Goal: Task Accomplishment & Management: Complete application form

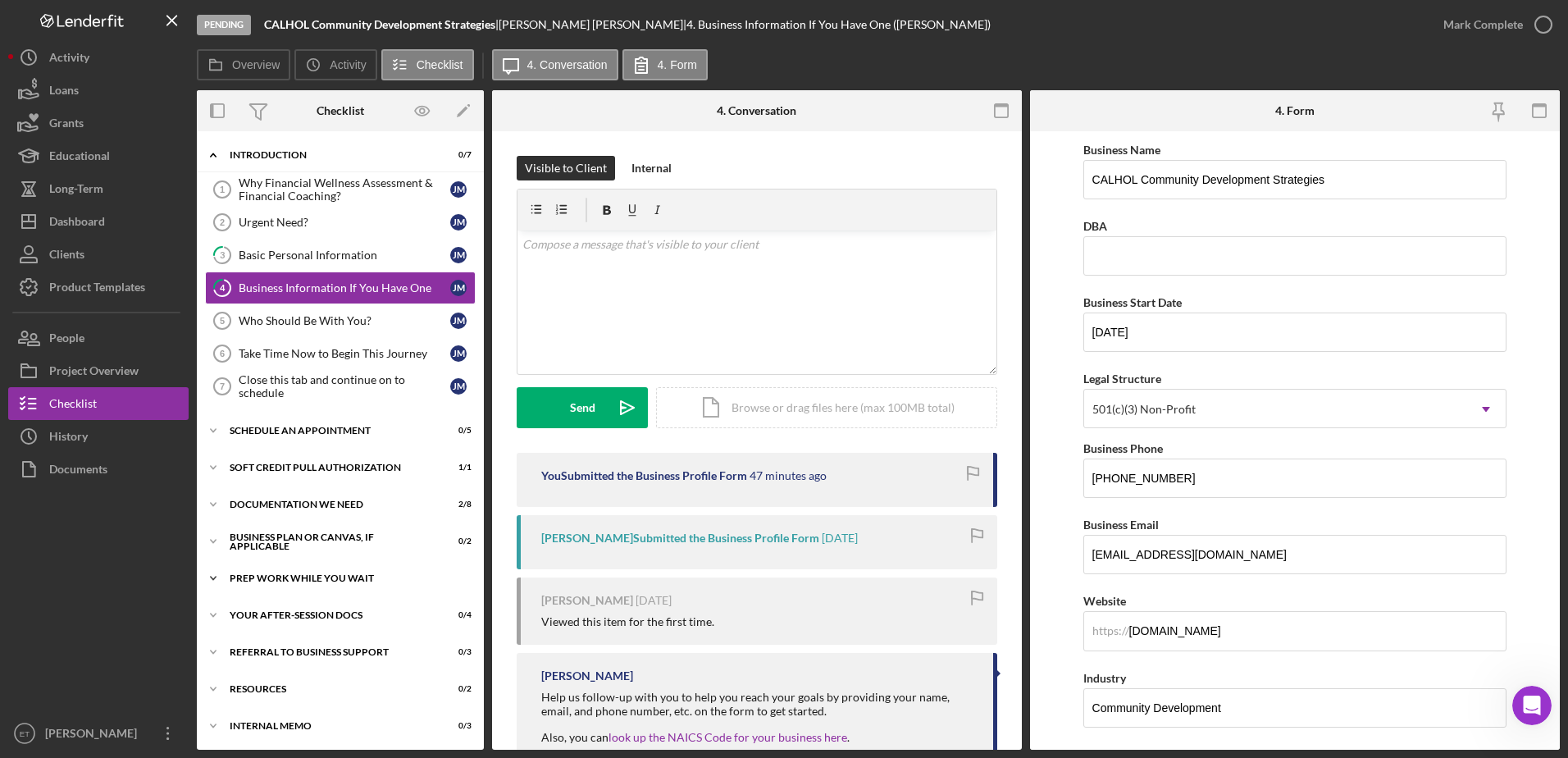
drag, startPoint x: 464, startPoint y: 610, endPoint x: 300, endPoint y: 565, distance: 170.1
click at [300, 565] on div "Icon/Expander Introduction 0 / 7 Why Financial Wellness Assessment & Financial …" at bounding box center [340, 441] width 287 height 604
click at [91, 449] on button "Icon/History History" at bounding box center [98, 435] width 180 height 32
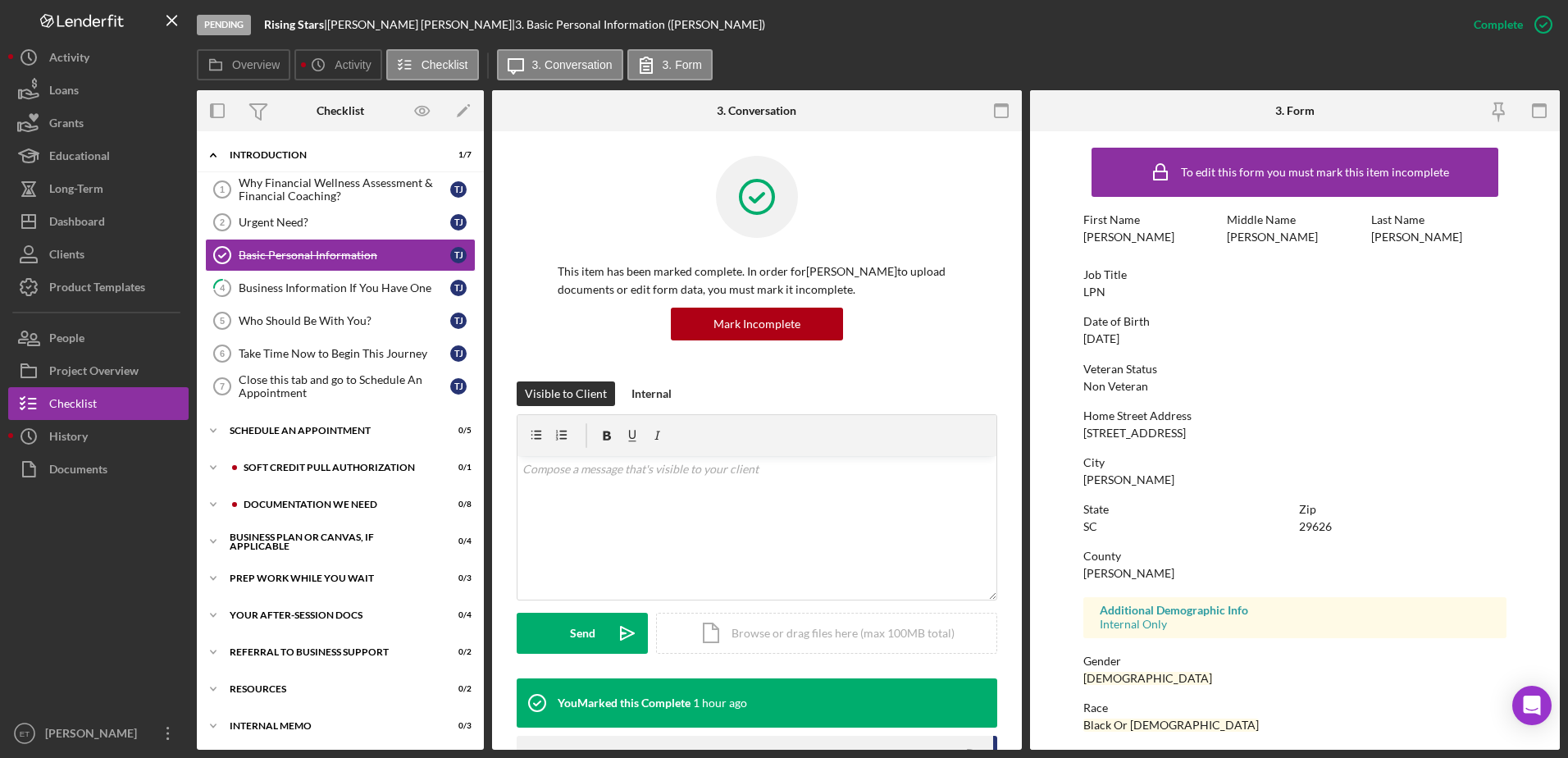
scroll to position [147, 0]
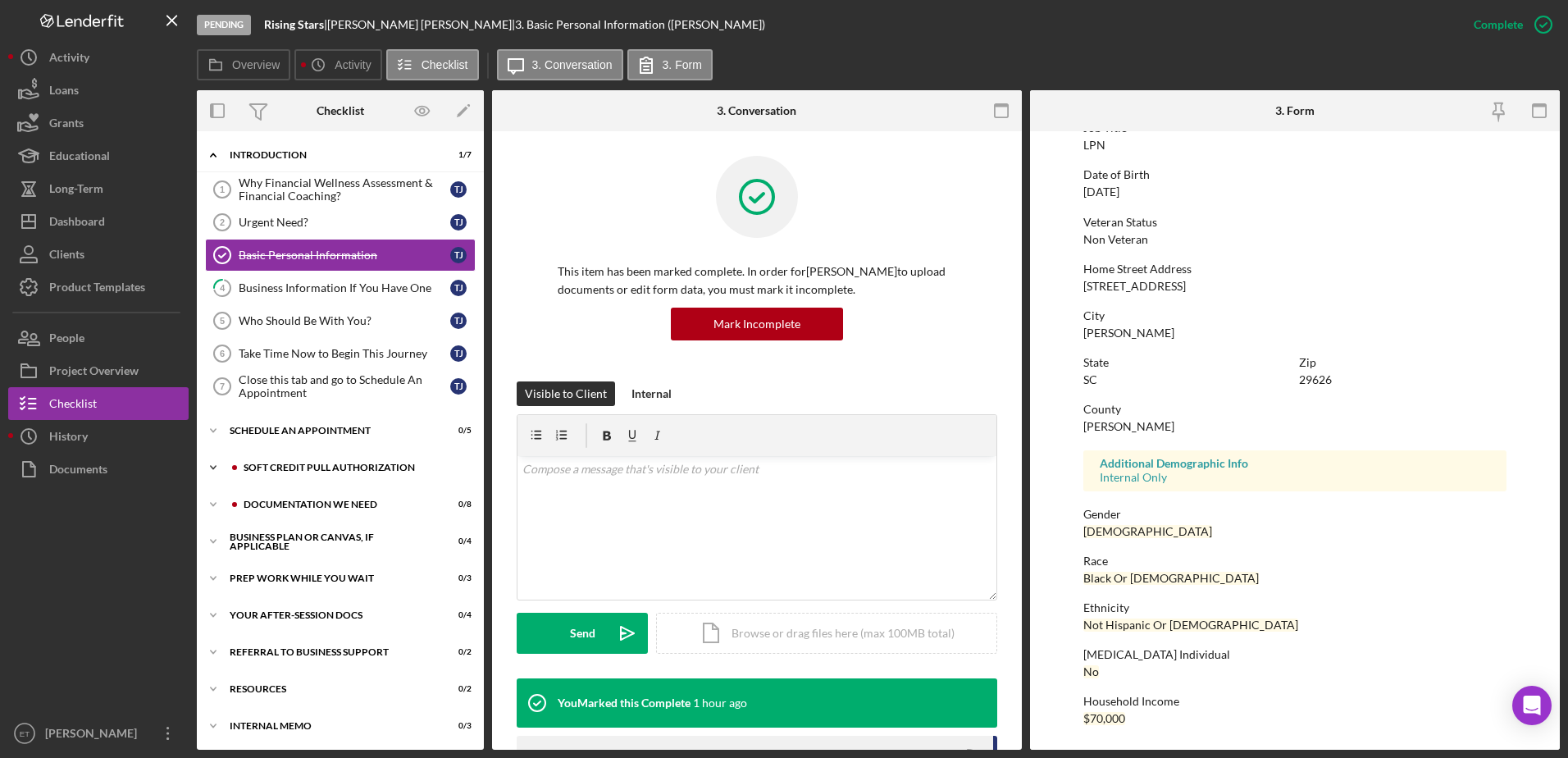
click at [303, 469] on div "Soft Credit Pull Authorization" at bounding box center [353, 468] width 220 height 10
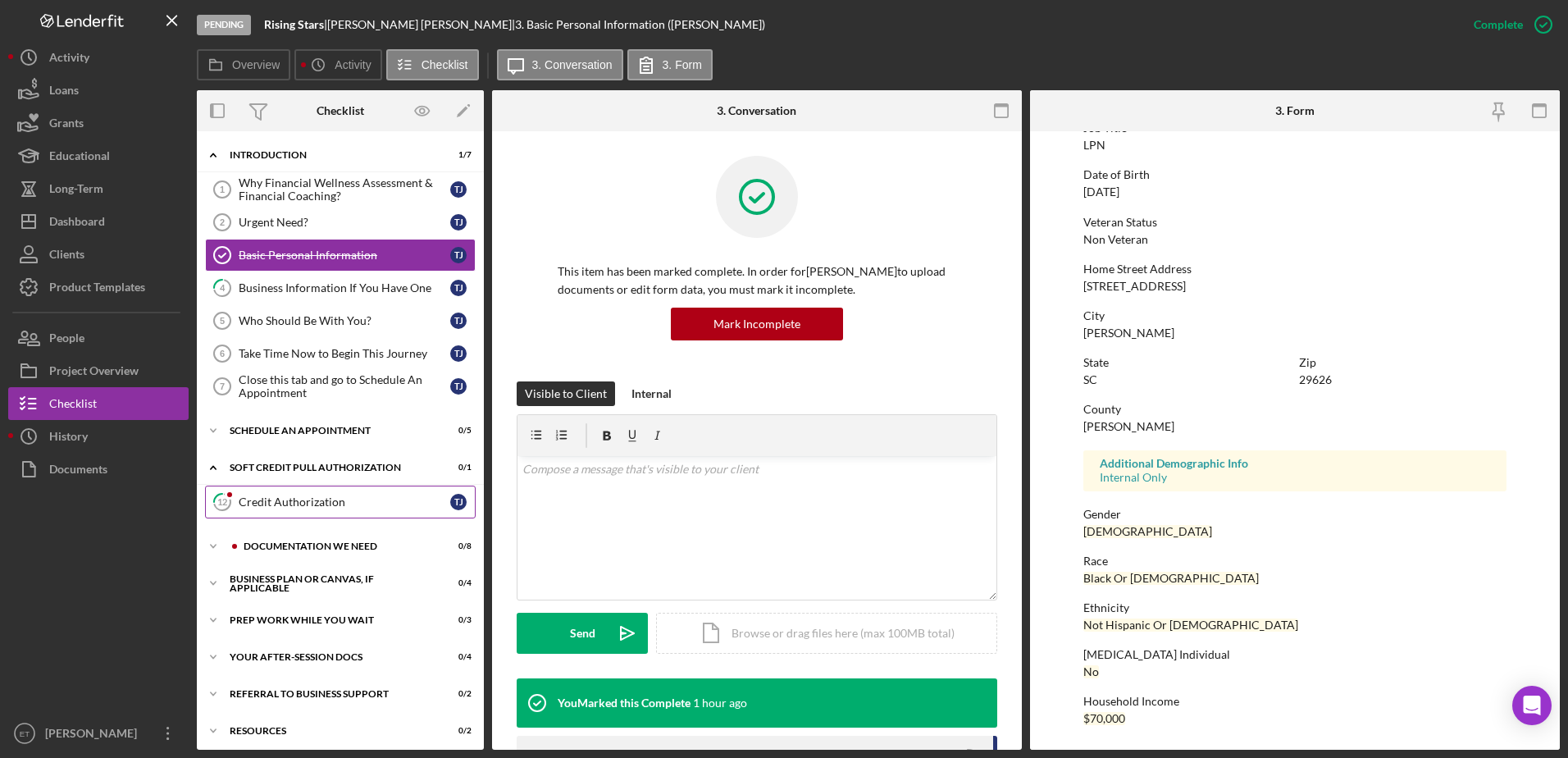
click at [278, 515] on link "12 Credit Authorization T J" at bounding box center [340, 501] width 270 height 32
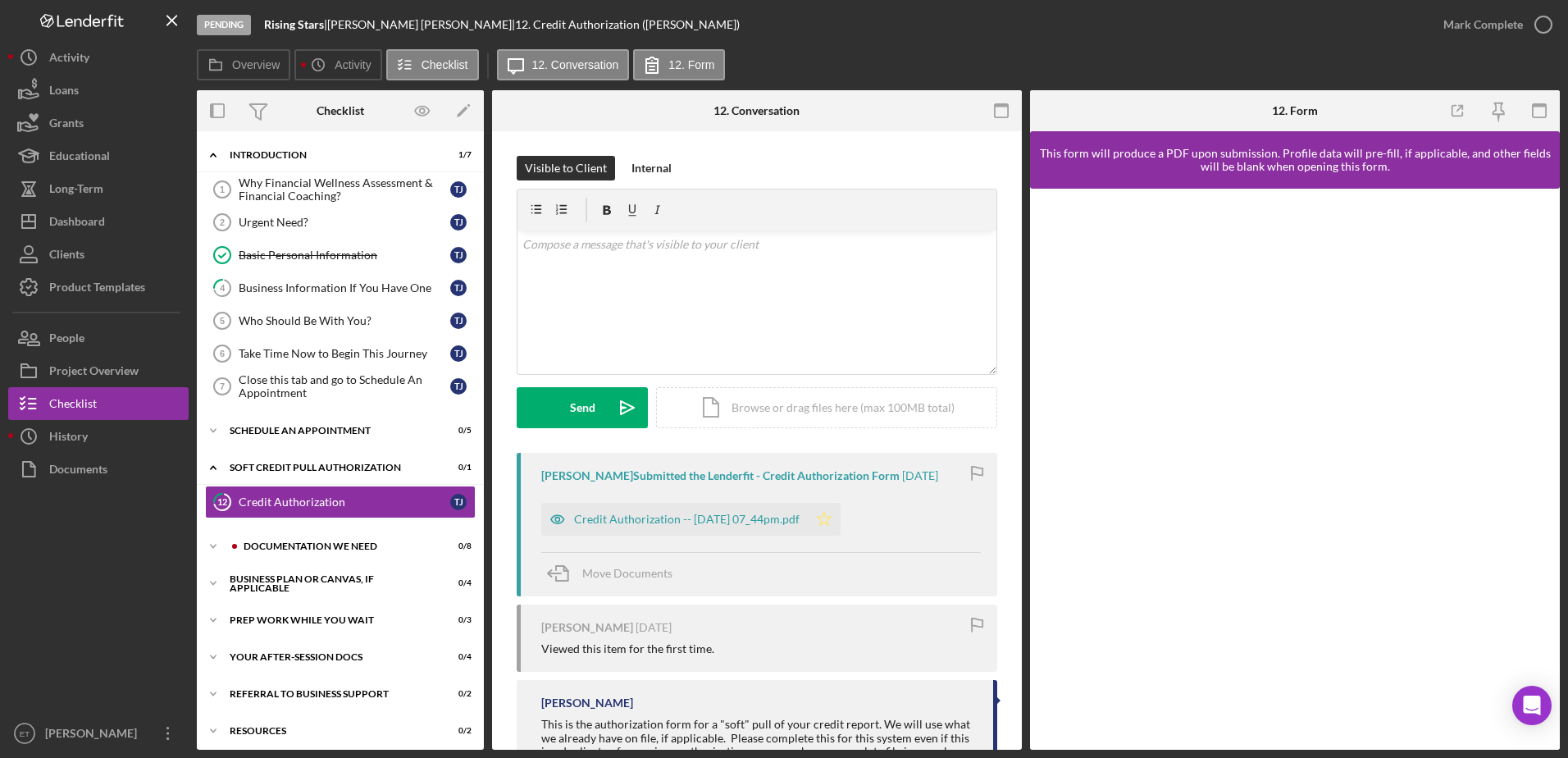
click at [841, 525] on icon "Icon/Star" at bounding box center [823, 519] width 32 height 32
click at [1539, 30] on icon "button" at bounding box center [1544, 25] width 41 height 41
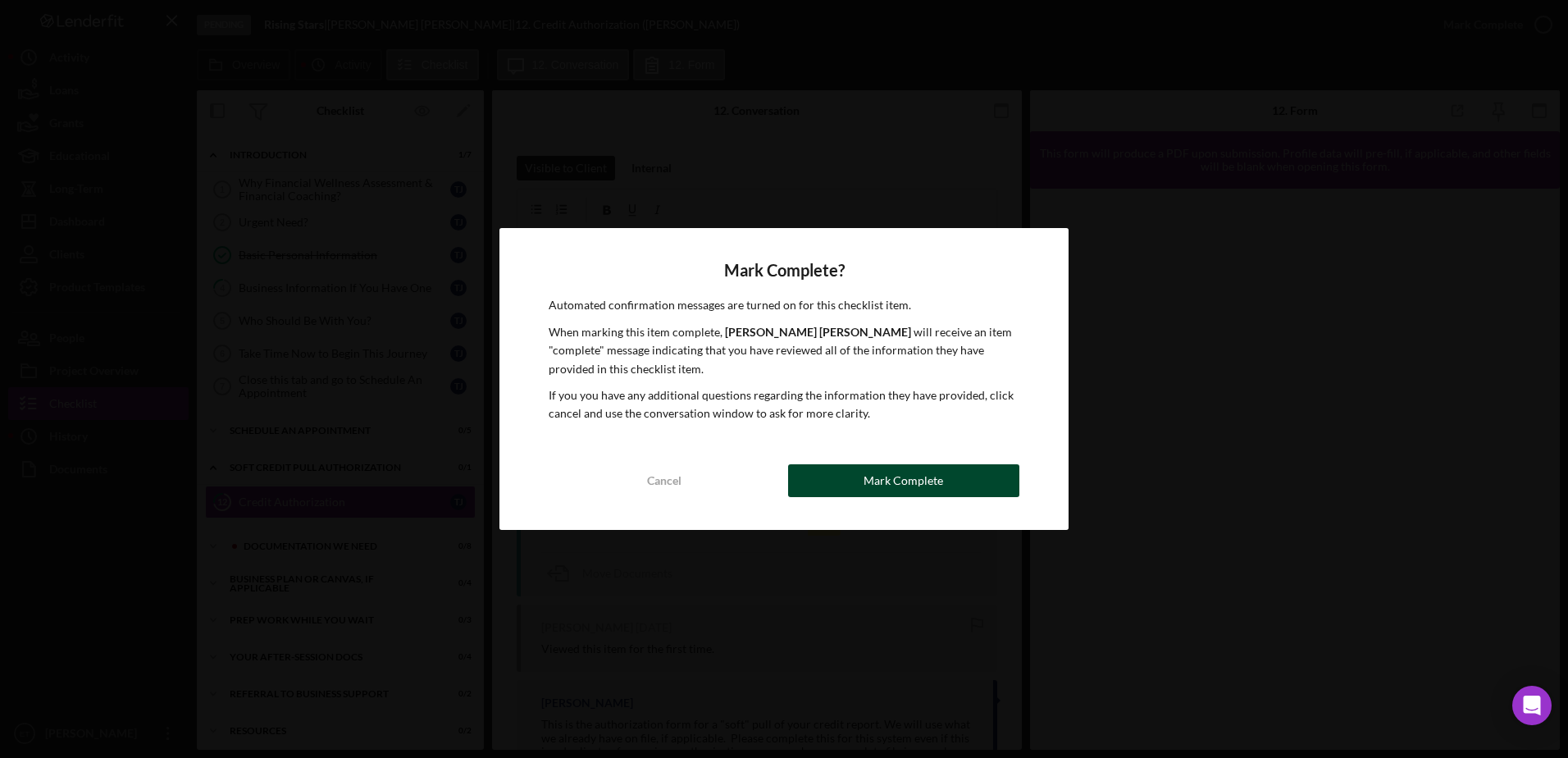
click at [897, 480] on div "Mark Complete" at bounding box center [903, 480] width 79 height 32
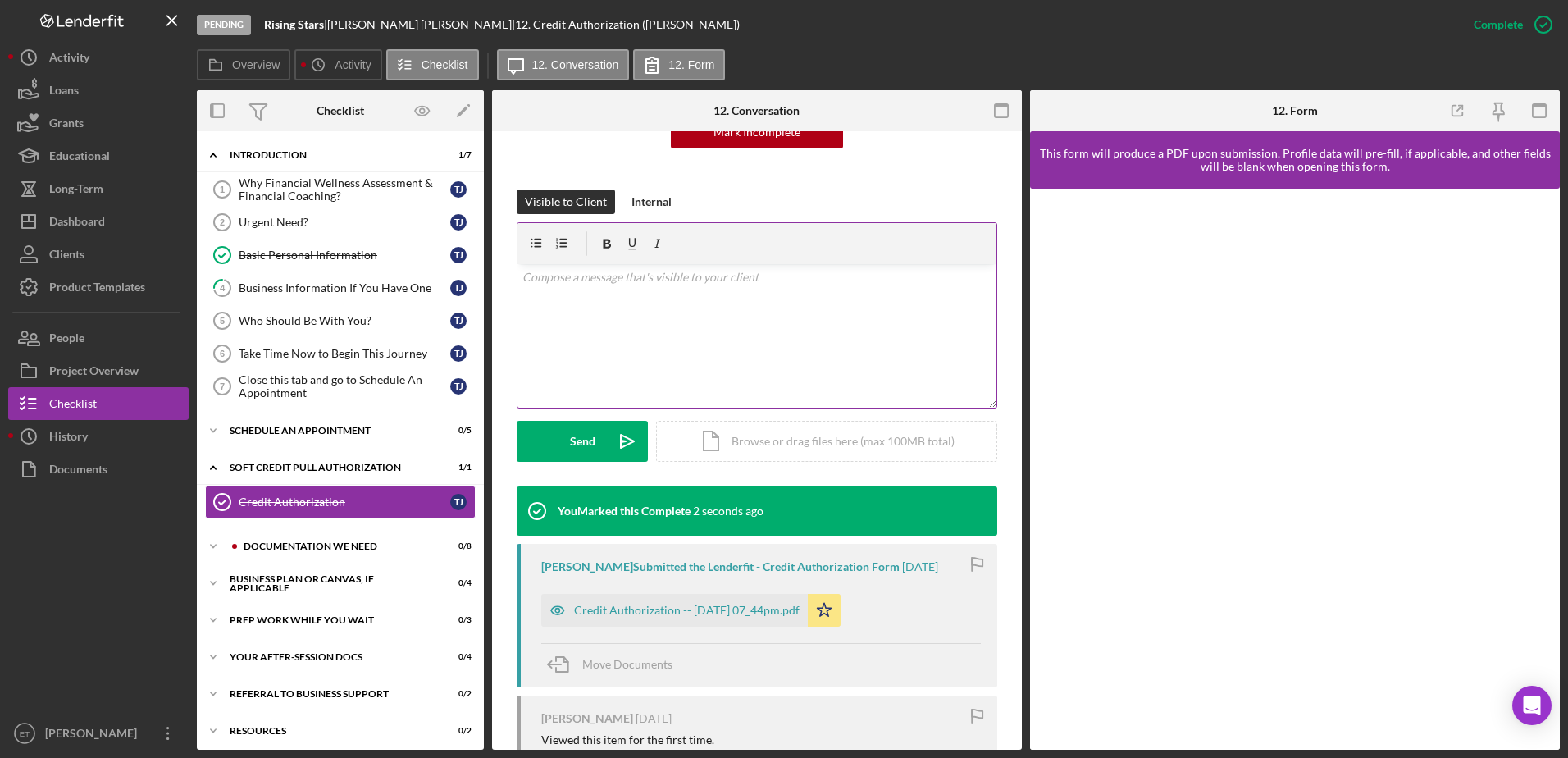
scroll to position [193, 0]
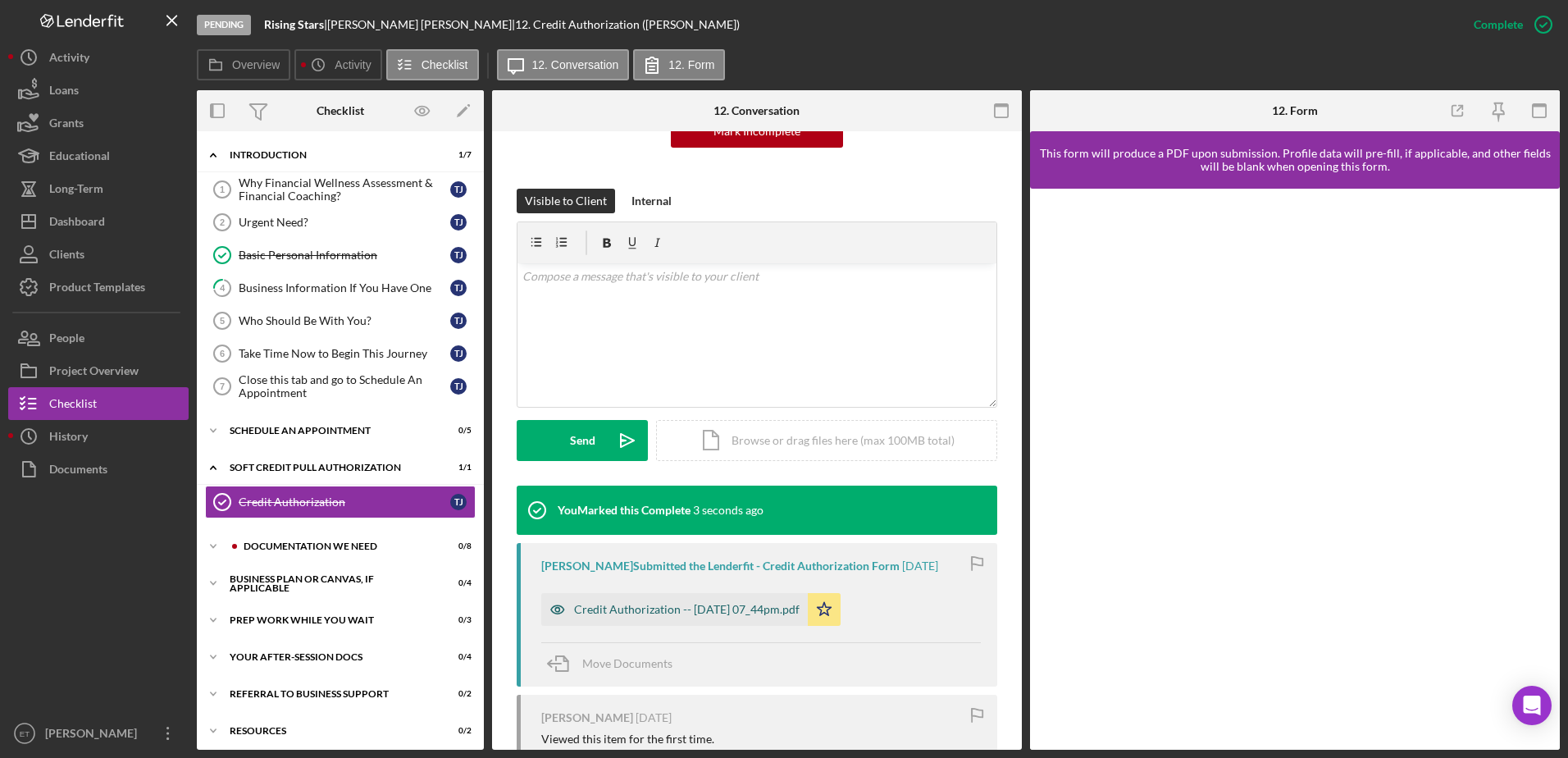
click at [561, 609] on icon "button" at bounding box center [557, 609] width 32 height 32
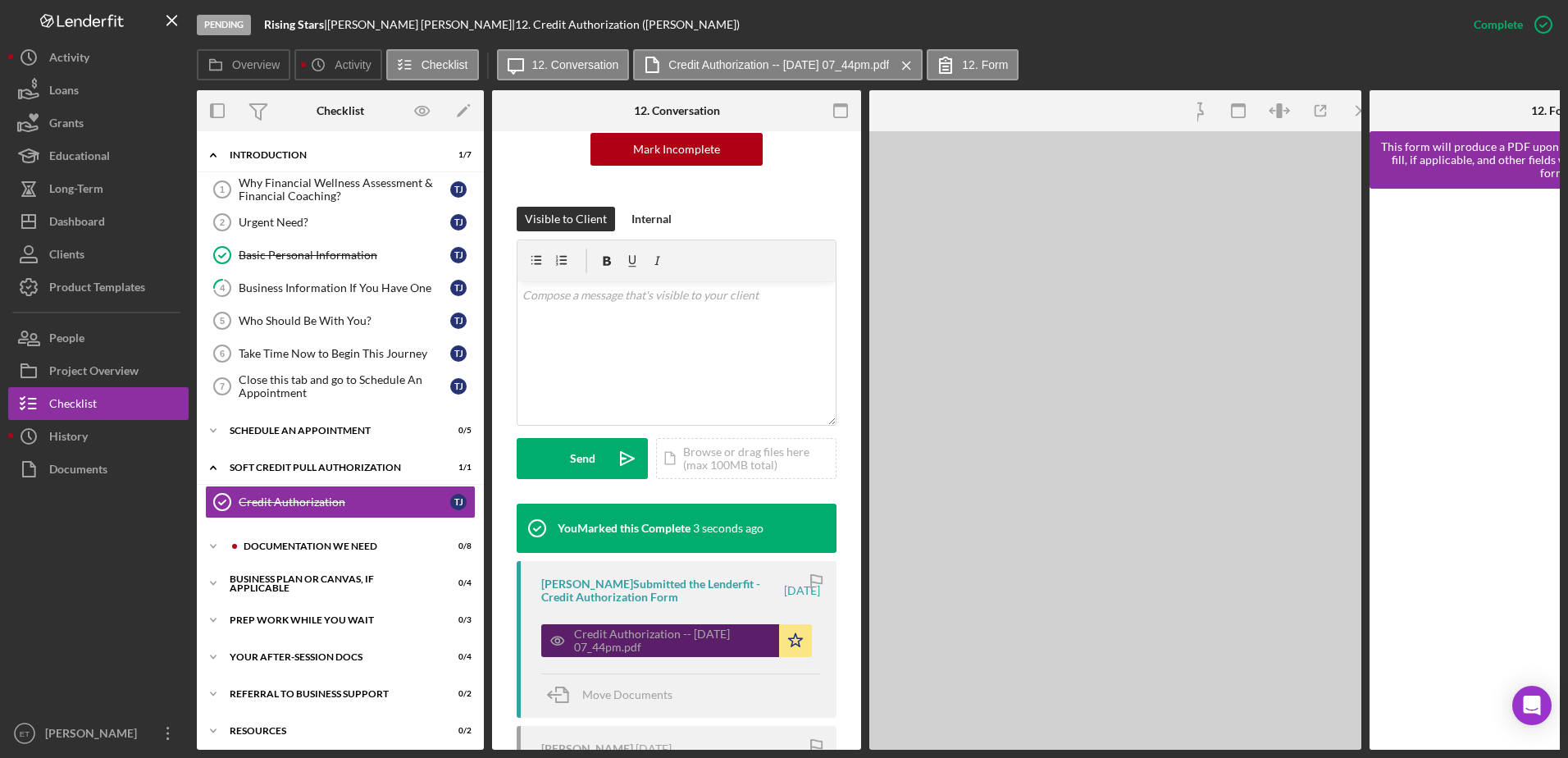
scroll to position [211, 0]
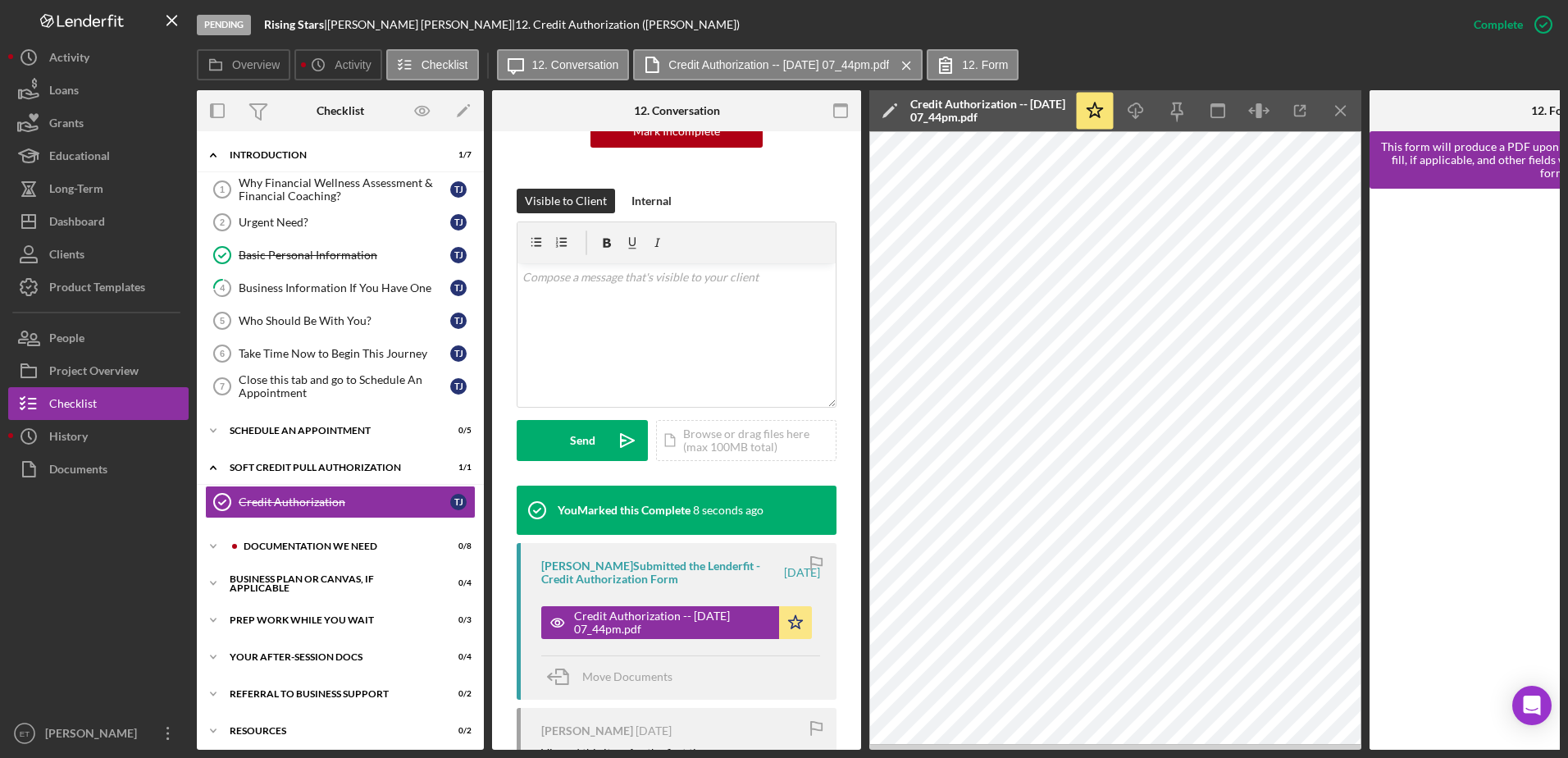
click at [295, 563] on div "Icon/Expander Documentation We Need 0 / 8" at bounding box center [340, 546] width 287 height 32
click at [289, 550] on div "Documentation We Need" at bounding box center [353, 546] width 220 height 10
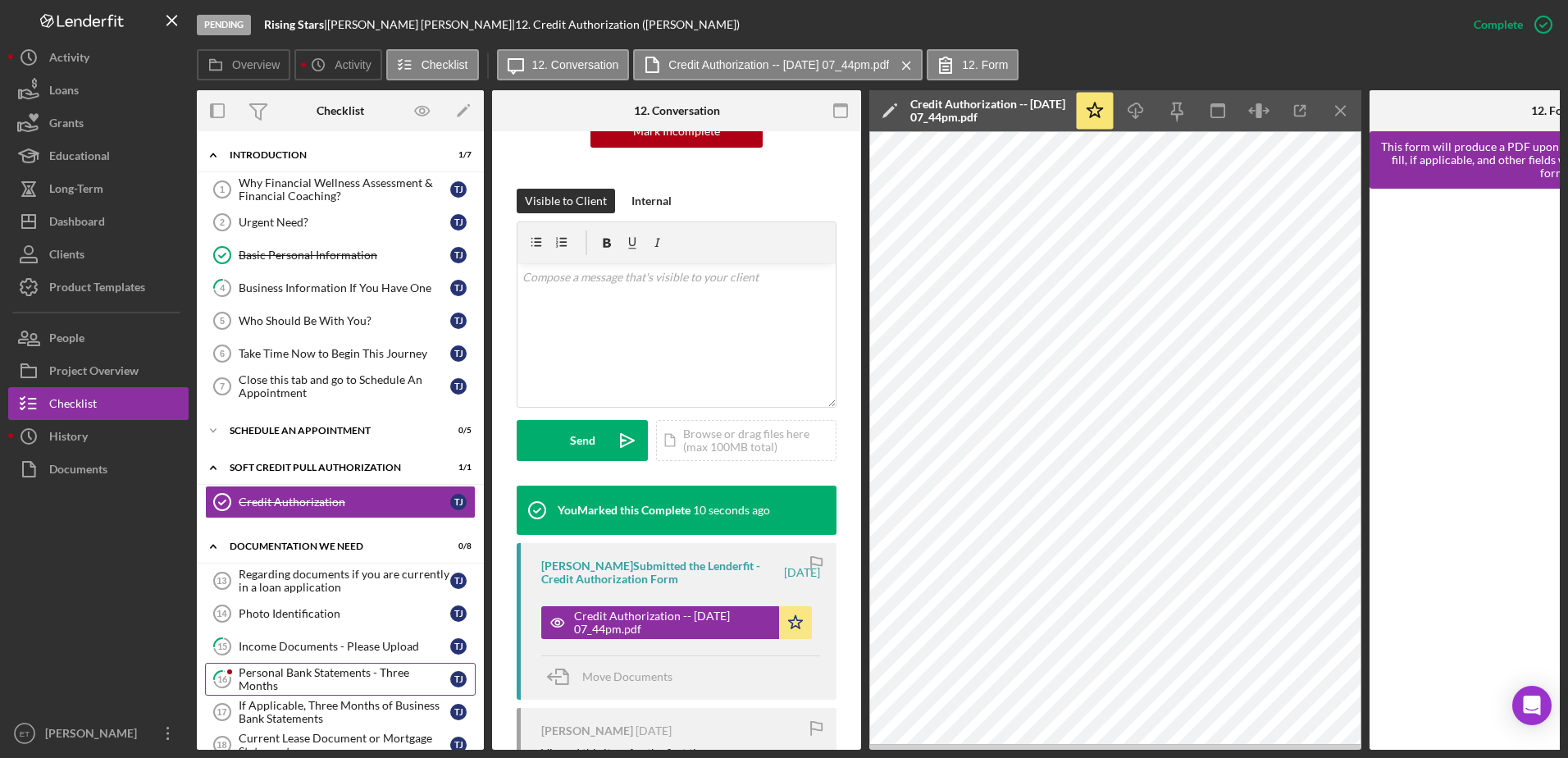
click at [296, 670] on div "Personal Bank Statements - Three Months" at bounding box center [344, 679] width 212 height 26
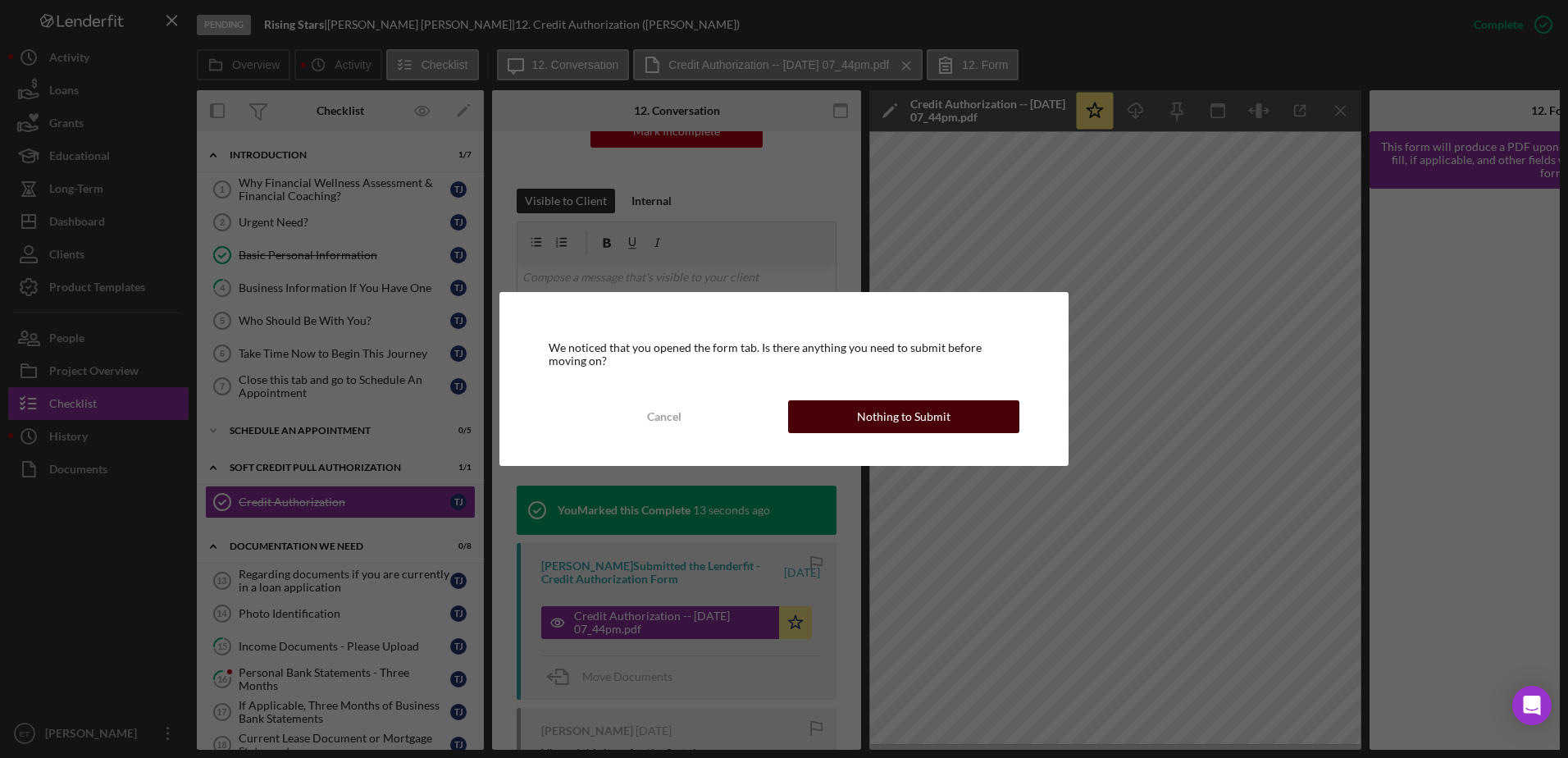
click at [858, 419] on button "Nothing to Submit" at bounding box center [904, 416] width 231 height 32
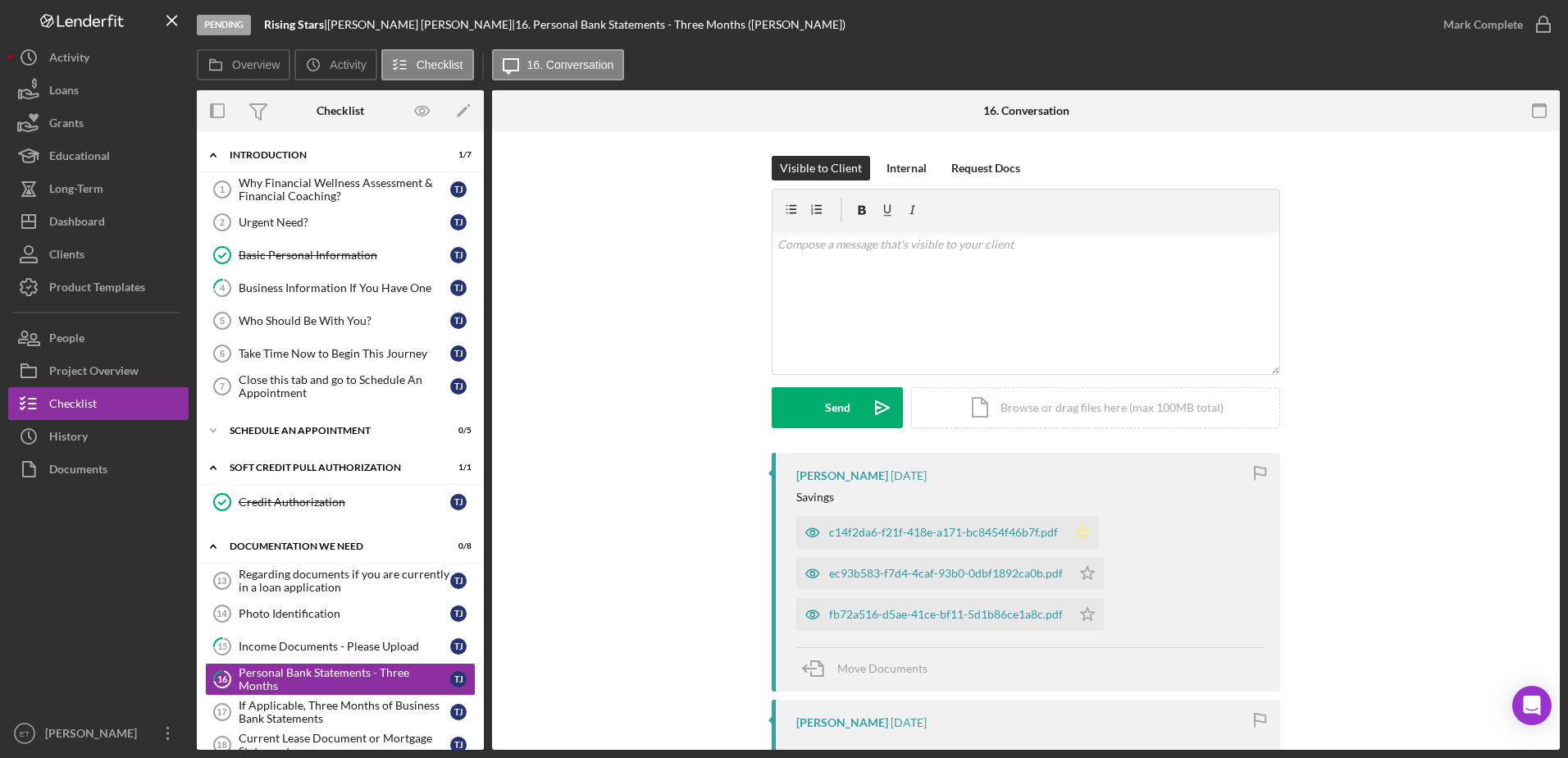
click at [1082, 534] on polygon "button" at bounding box center [1083, 531] width 14 height 13
click at [1088, 575] on icon "Icon/Star" at bounding box center [1087, 573] width 32 height 32
click at [1082, 612] on polygon "button" at bounding box center [1088, 613] width 14 height 13
click at [809, 535] on icon "button" at bounding box center [811, 531] width 32 height 32
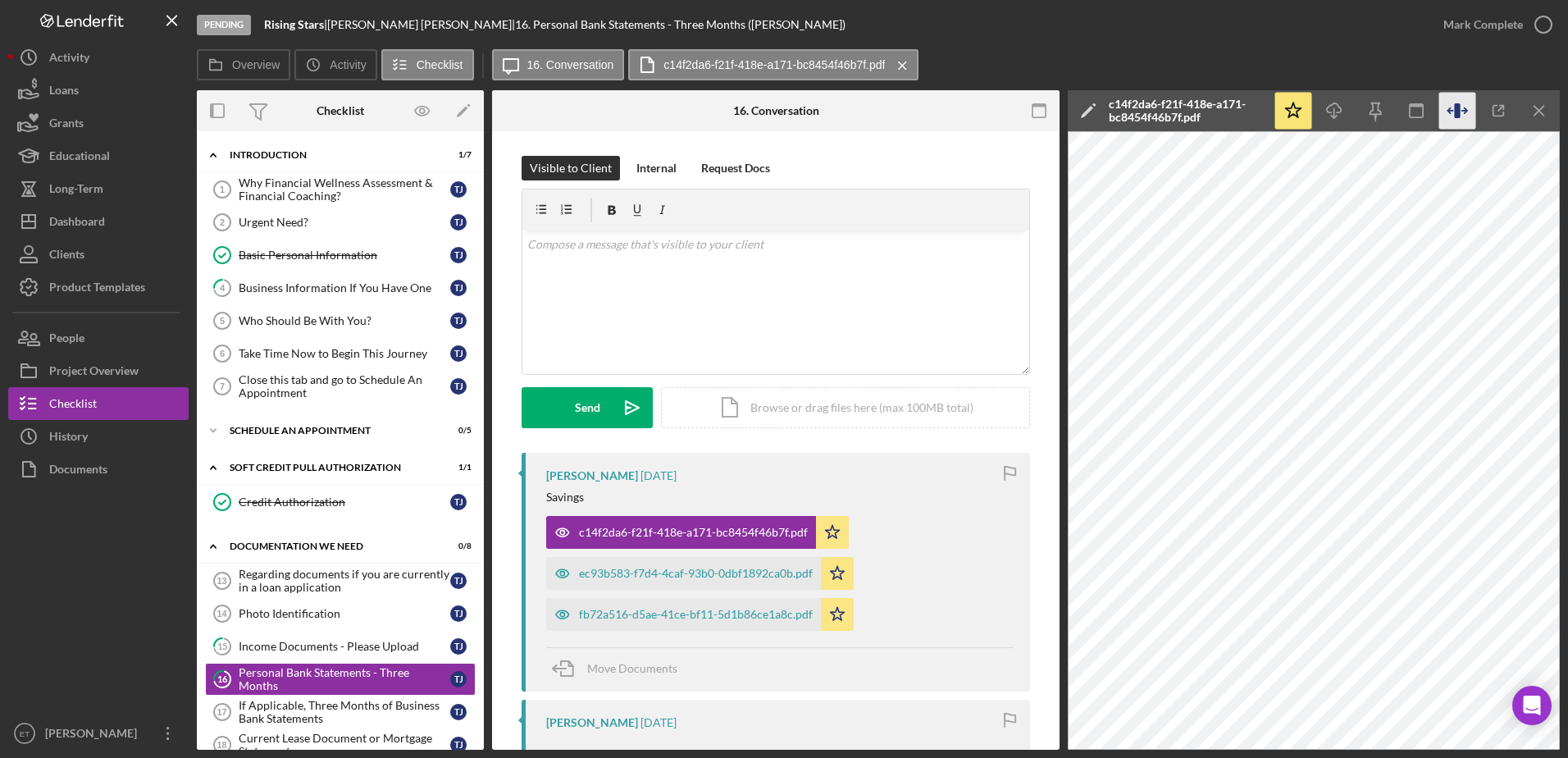
click at [1465, 113] on icon "button" at bounding box center [1457, 112] width 37 height 37
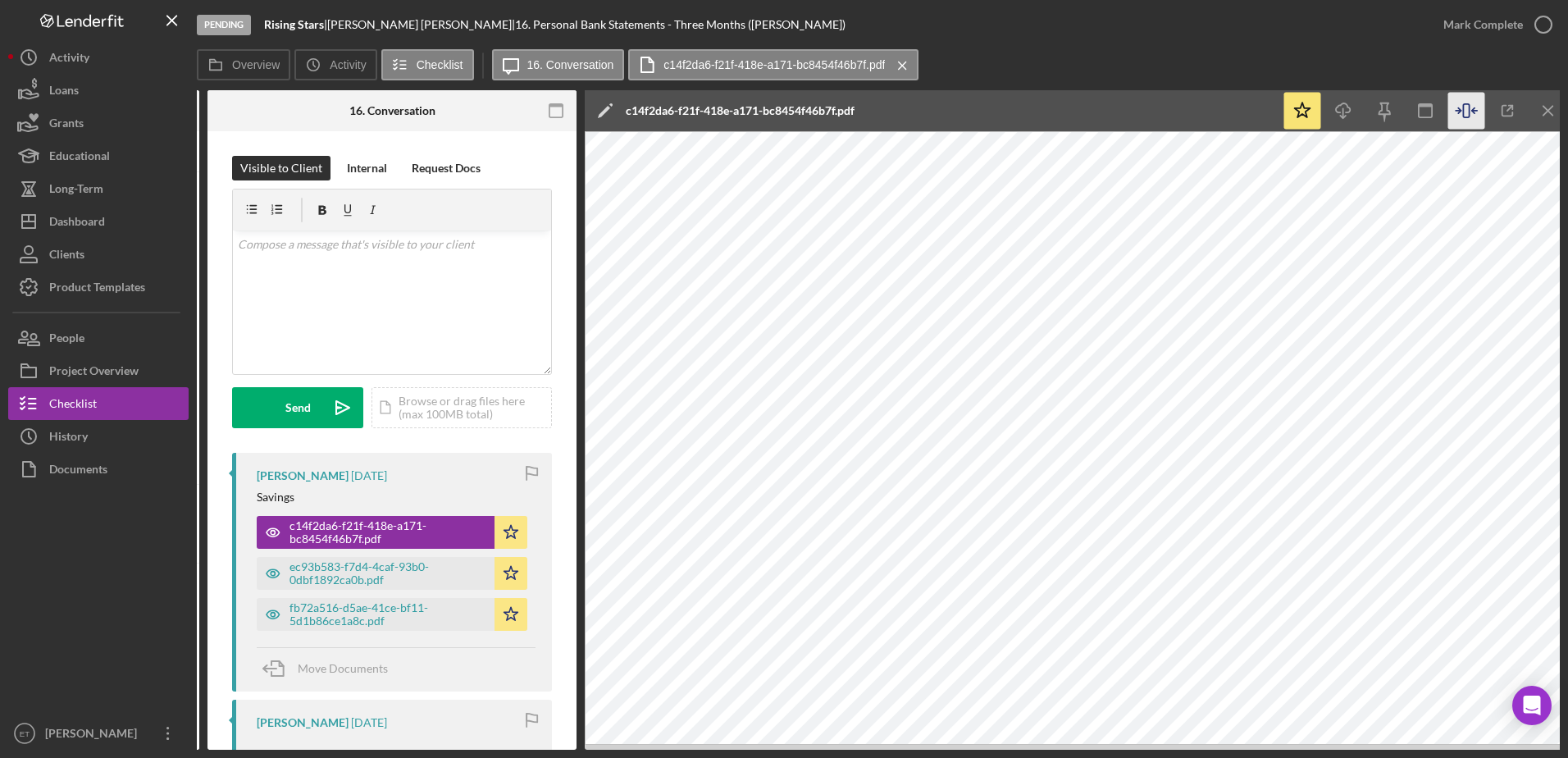
scroll to position [0, 294]
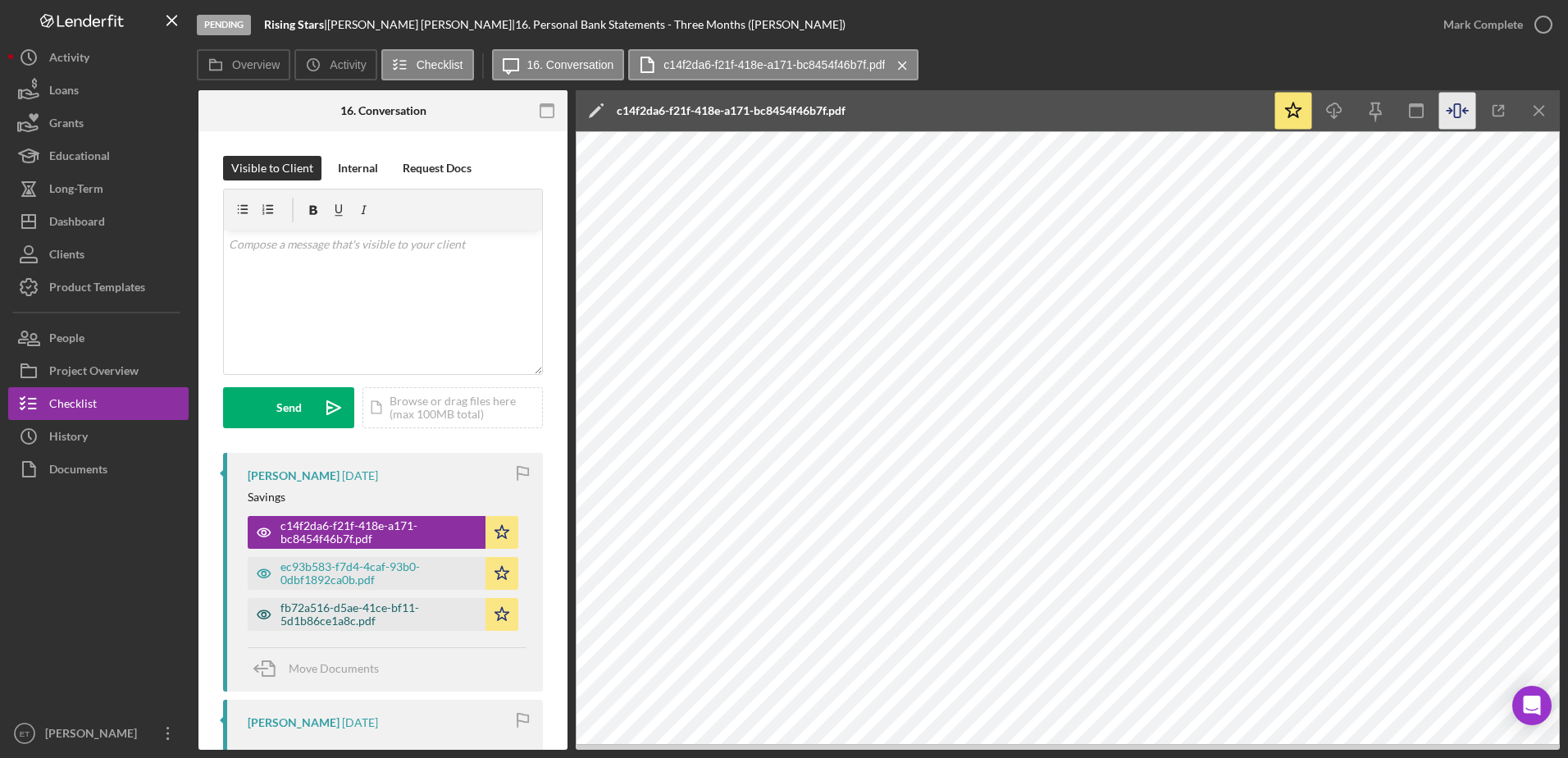
click at [264, 534] on icon "button" at bounding box center [264, 532] width 4 height 4
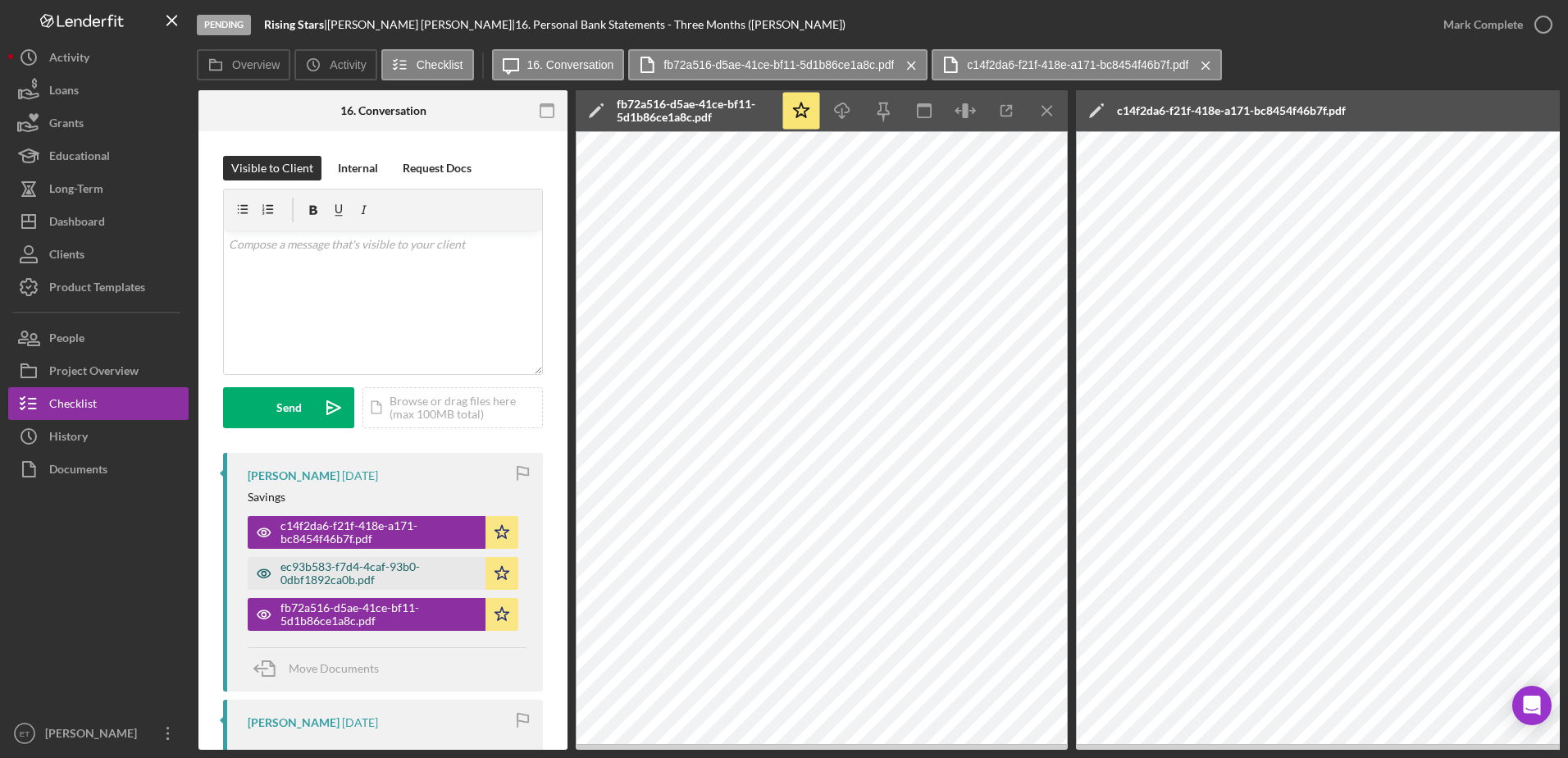
click at [261, 536] on icon "button" at bounding box center [264, 532] width 13 height 8
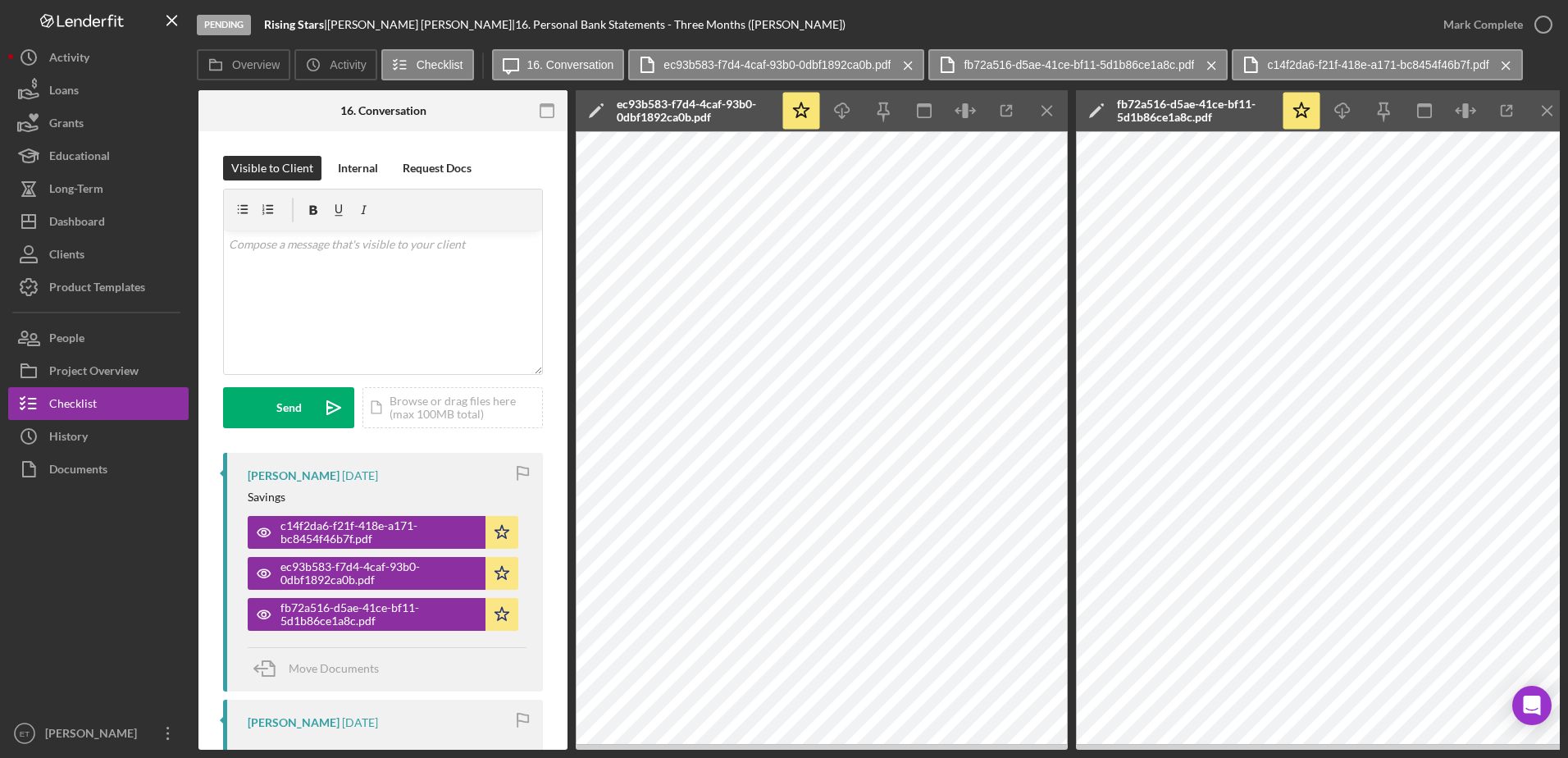
click at [205, 307] on div "Visible to Client Internal Request Docs v Color teal Color pink Remove color Ad…" at bounding box center [382, 761] width 368 height 1260
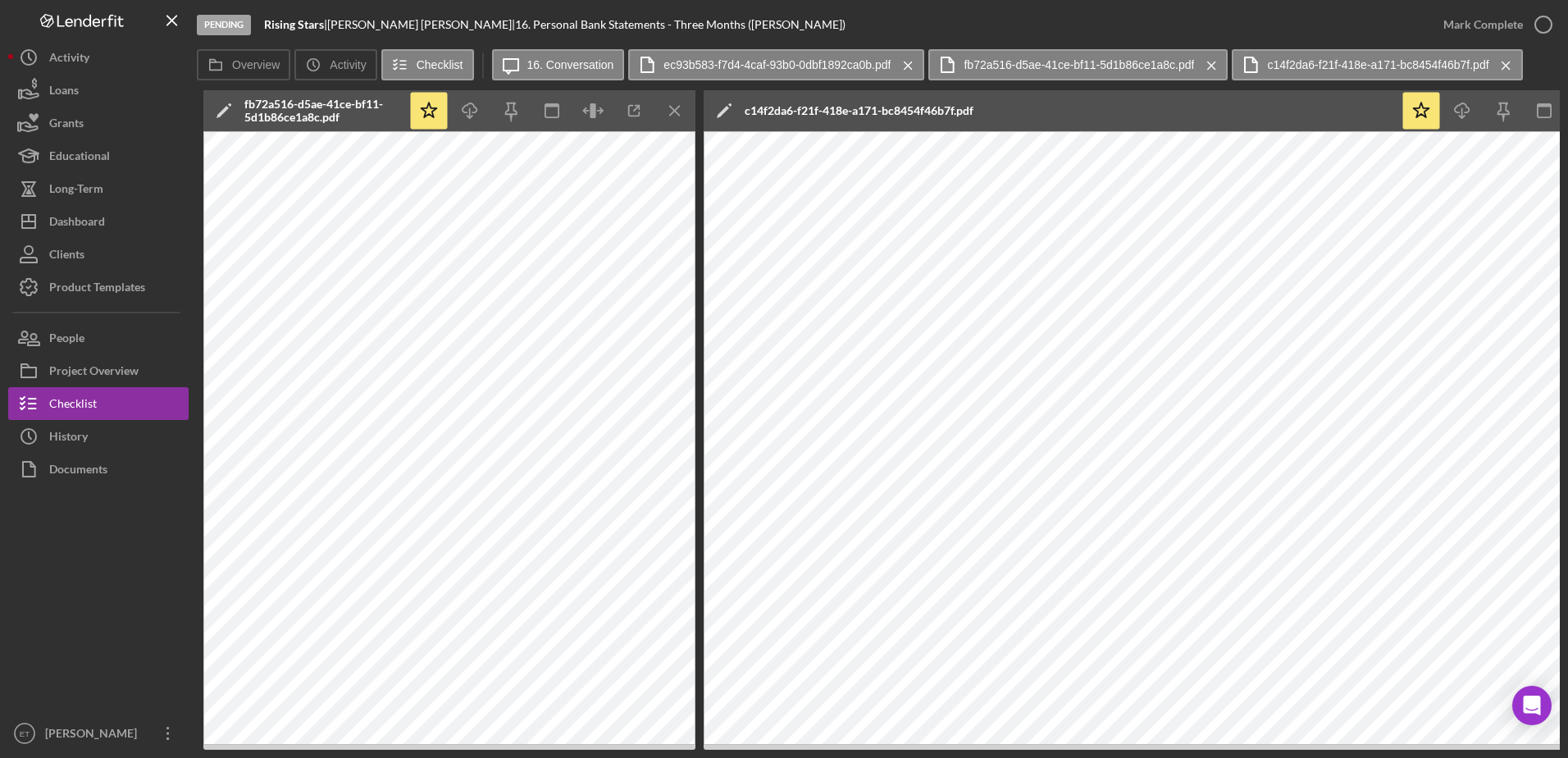
scroll to position [0, 1294]
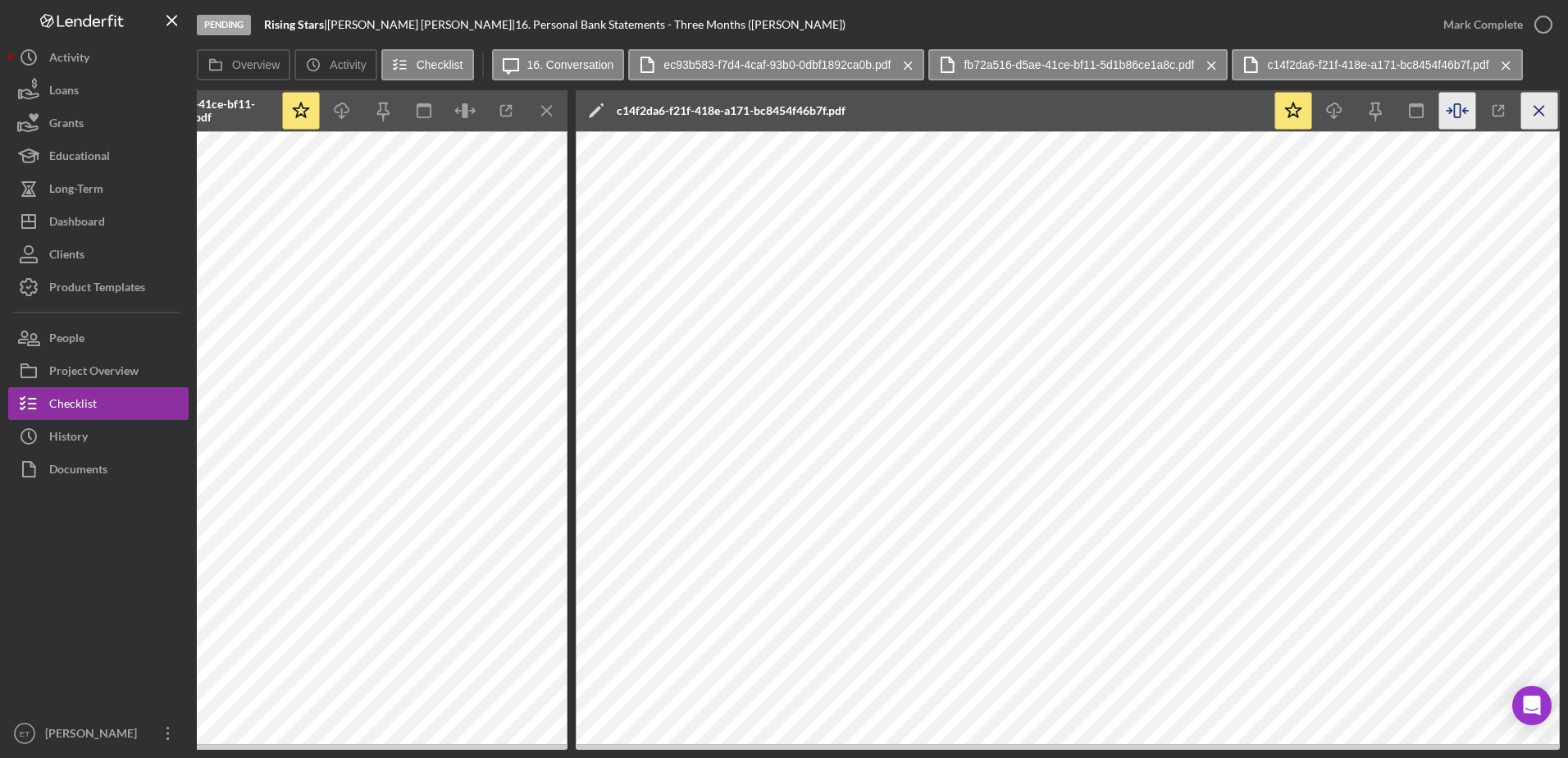
click at [1538, 116] on icon "Icon/Menu Close" at bounding box center [1540, 112] width 37 height 37
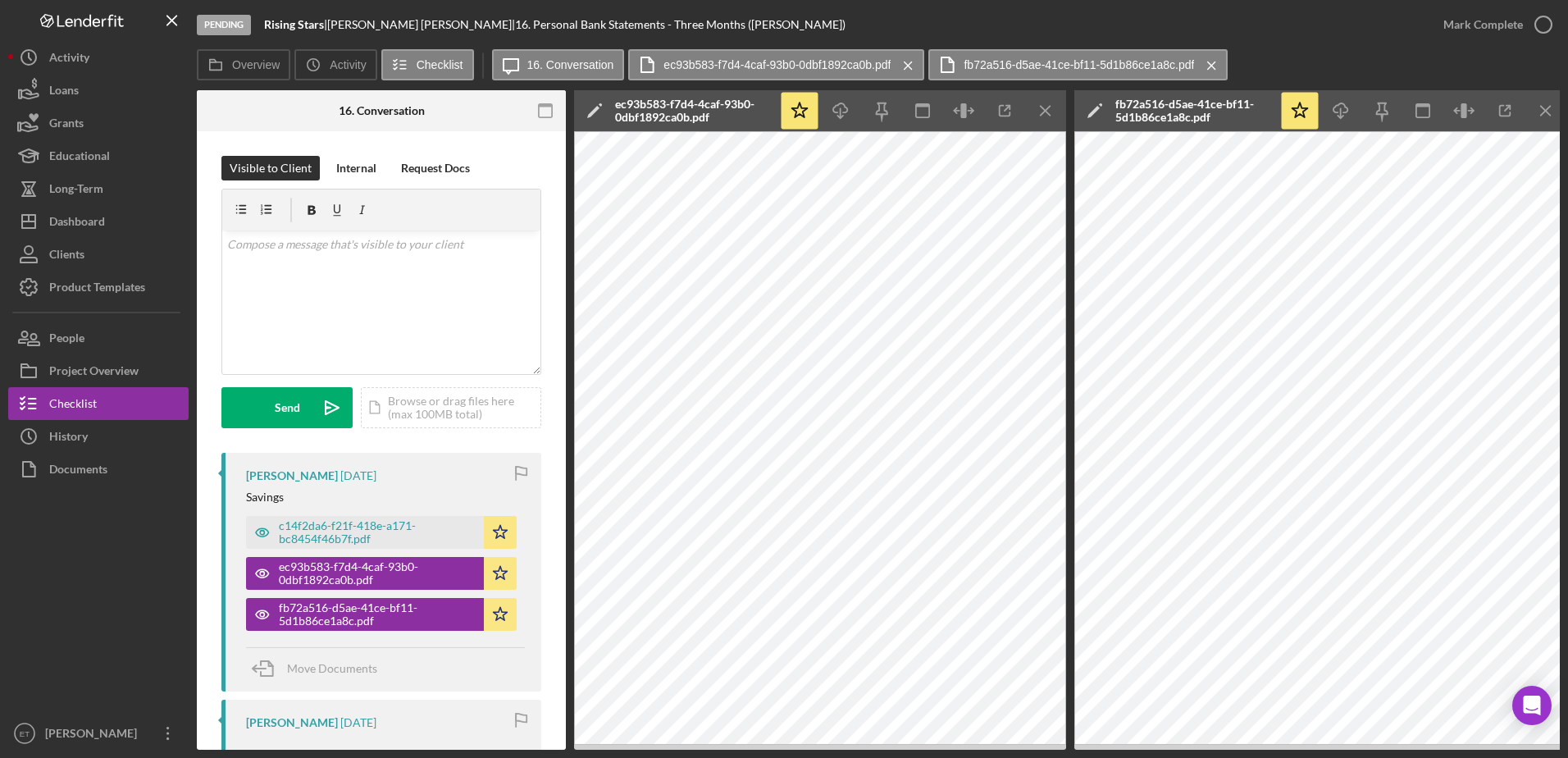
scroll to position [0, 302]
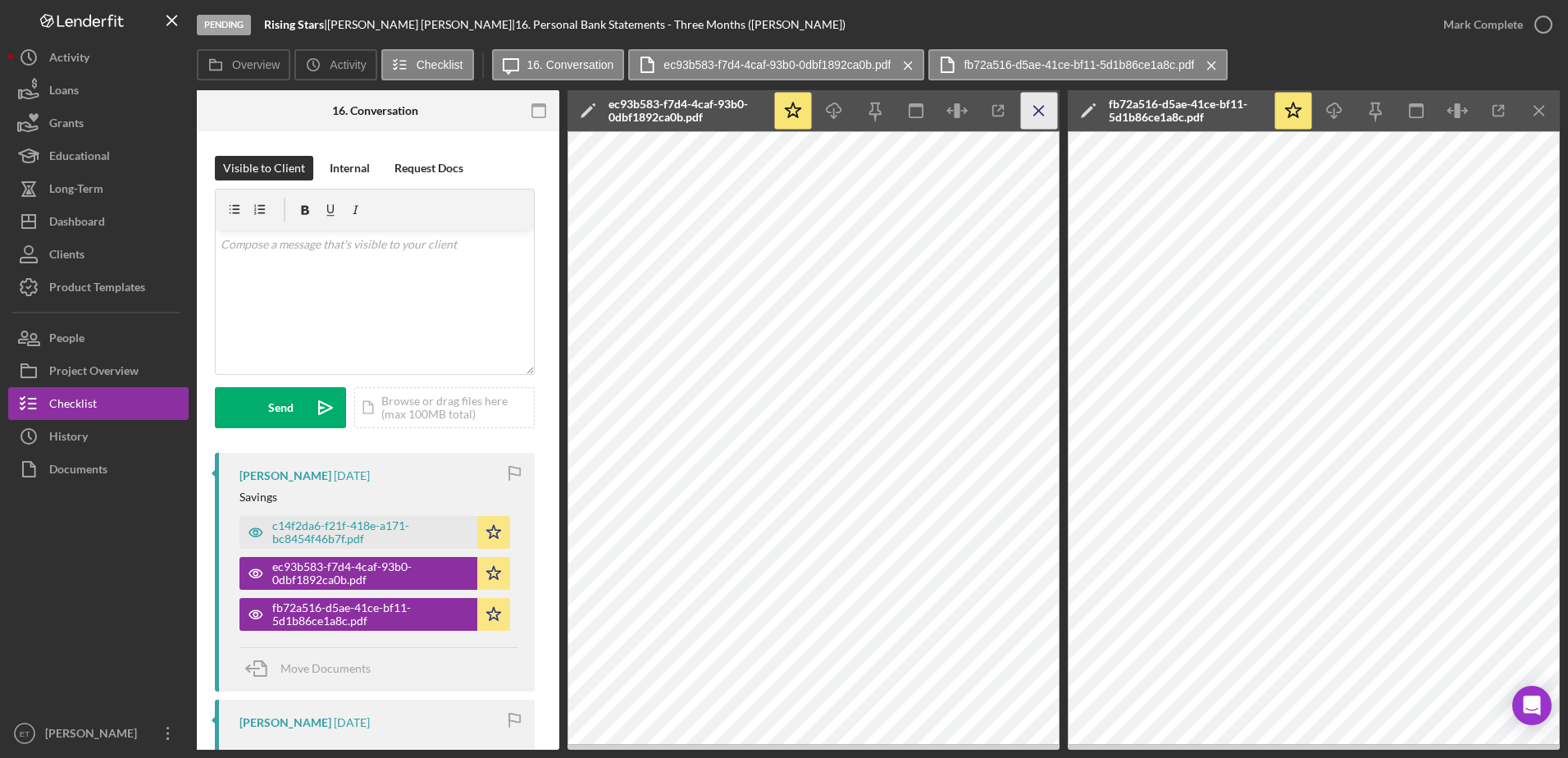
drag, startPoint x: 1061, startPoint y: 159, endPoint x: 1038, endPoint y: 113, distance: 51.4
click at [1038, 113] on icon "Icon/Menu Close" at bounding box center [1040, 112] width 37 height 37
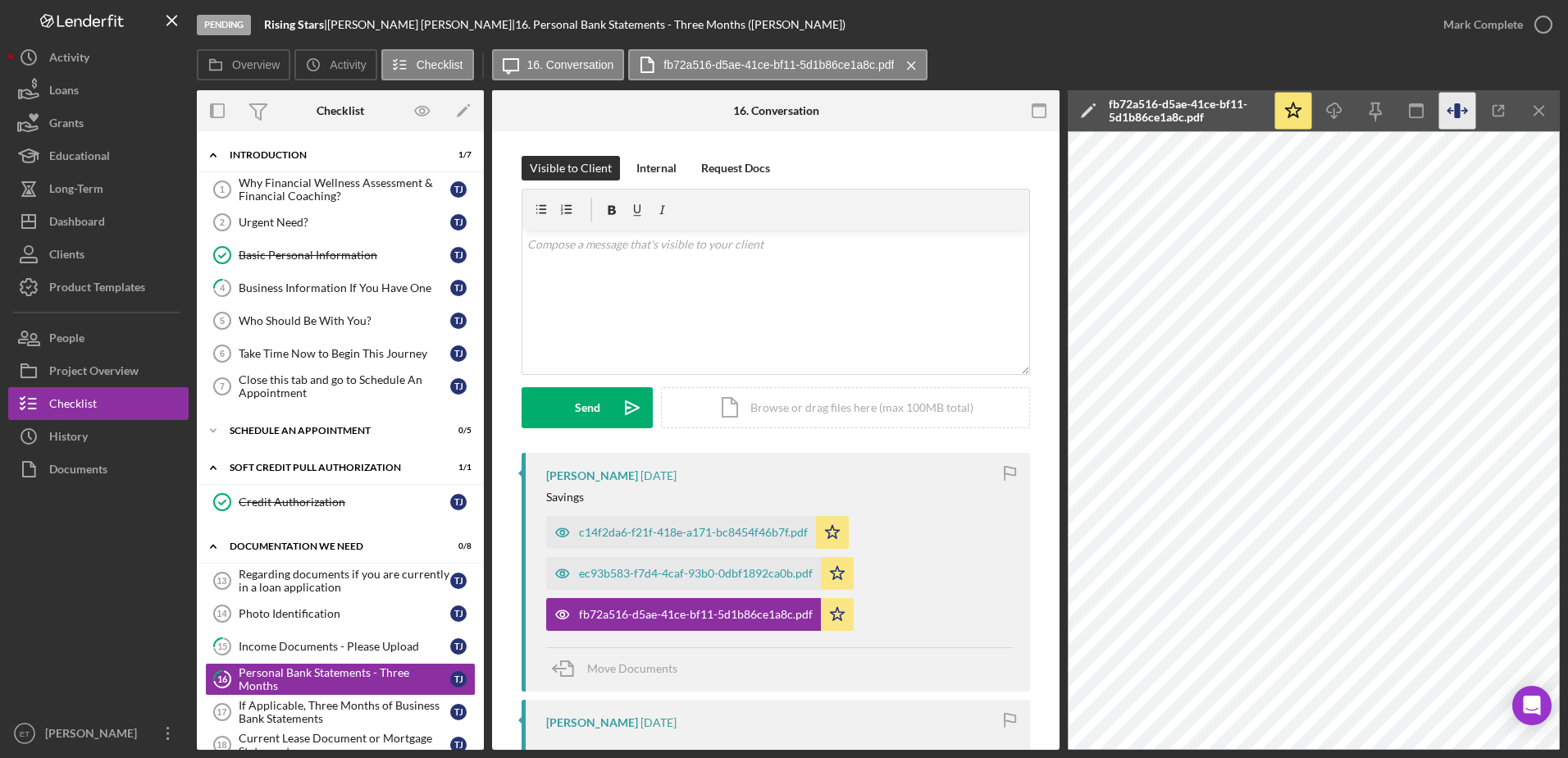
click at [1457, 116] on icon "button" at bounding box center [1456, 110] width 6 height 15
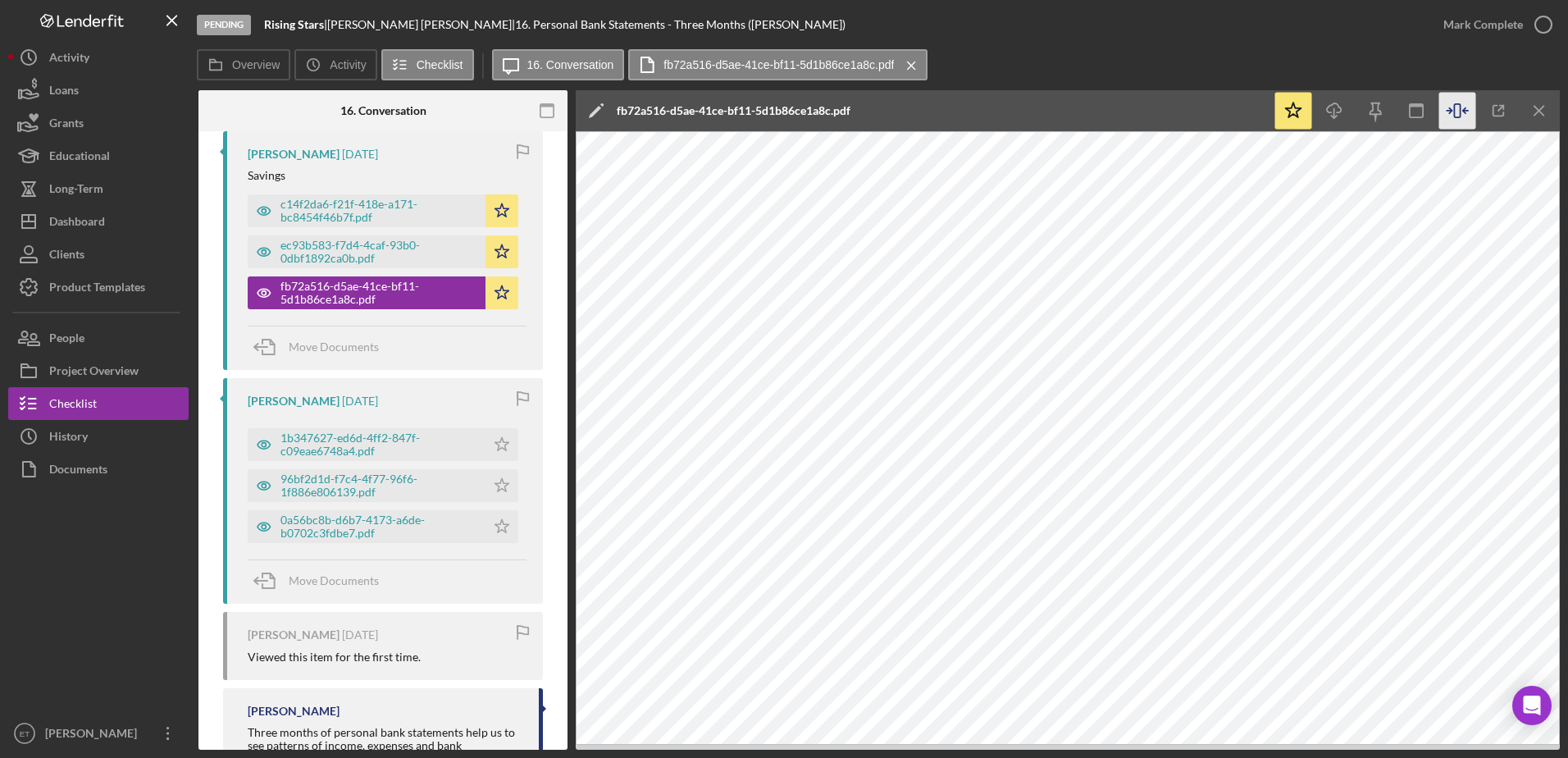
scroll to position [323, 0]
click at [261, 444] on icon "button" at bounding box center [264, 443] width 32 height 32
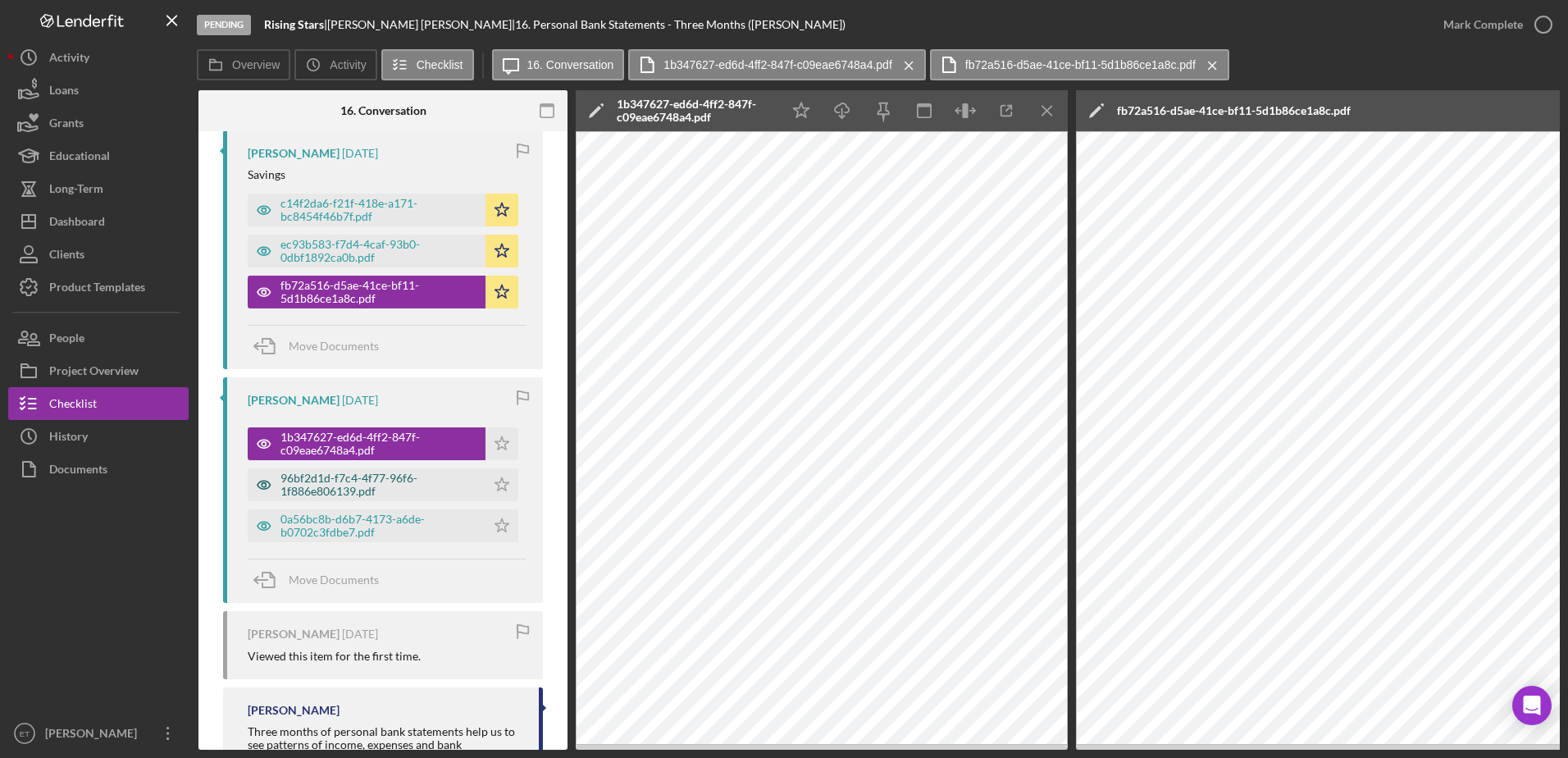
click at [263, 213] on icon "button" at bounding box center [264, 211] width 4 height 4
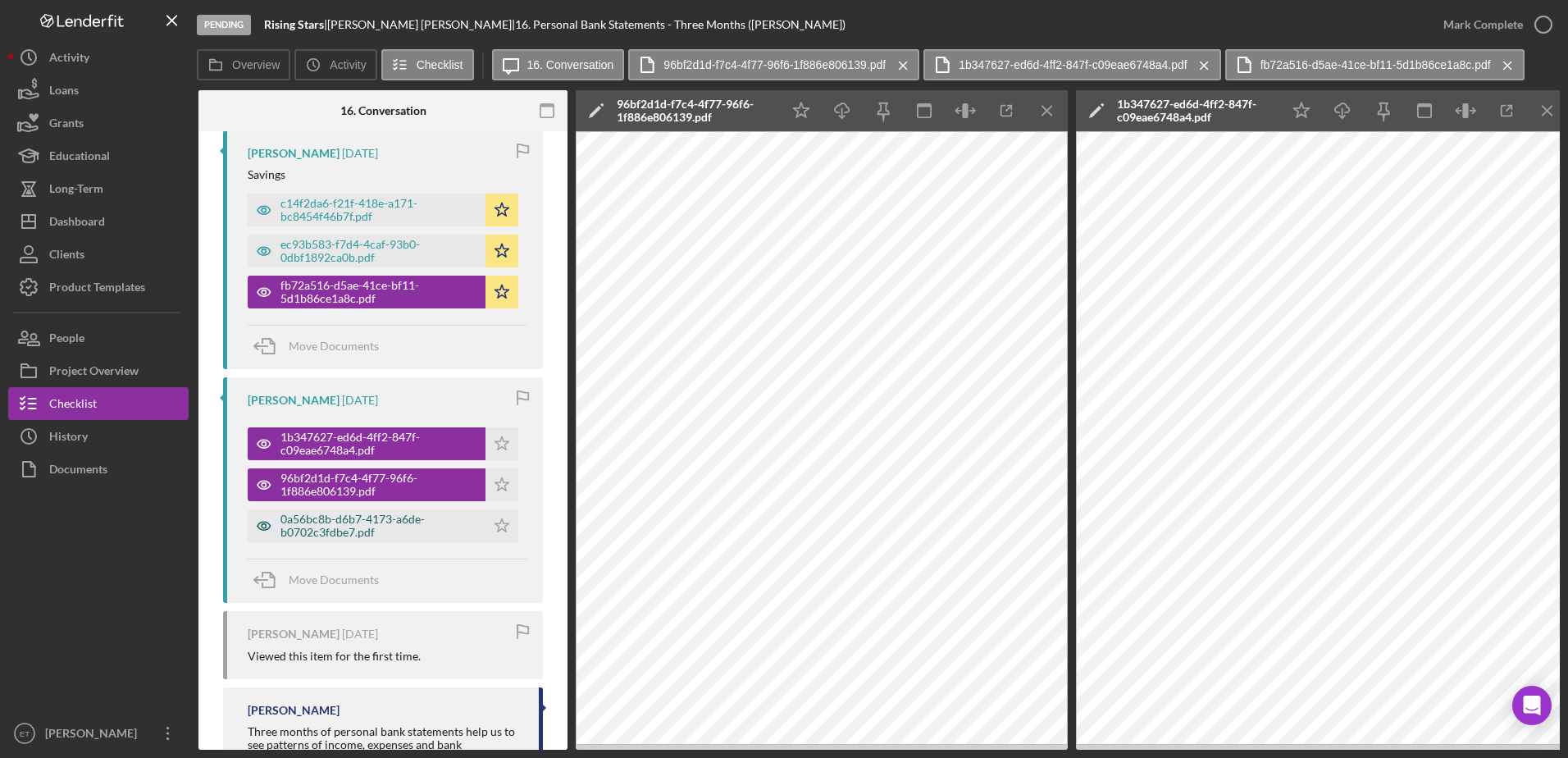
click at [261, 525] on icon "button" at bounding box center [264, 526] width 32 height 32
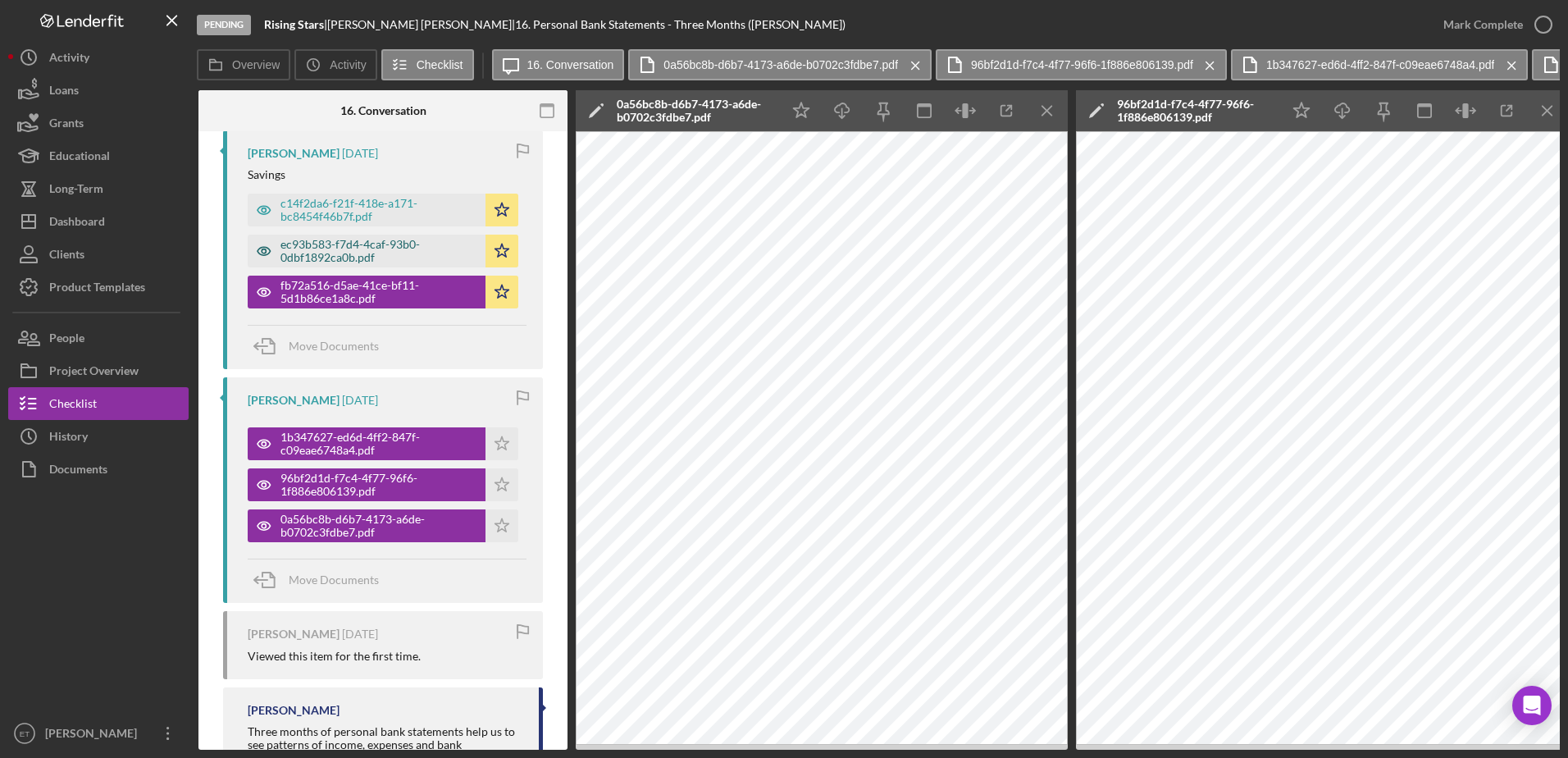
click at [264, 254] on icon "button" at bounding box center [264, 250] width 32 height 32
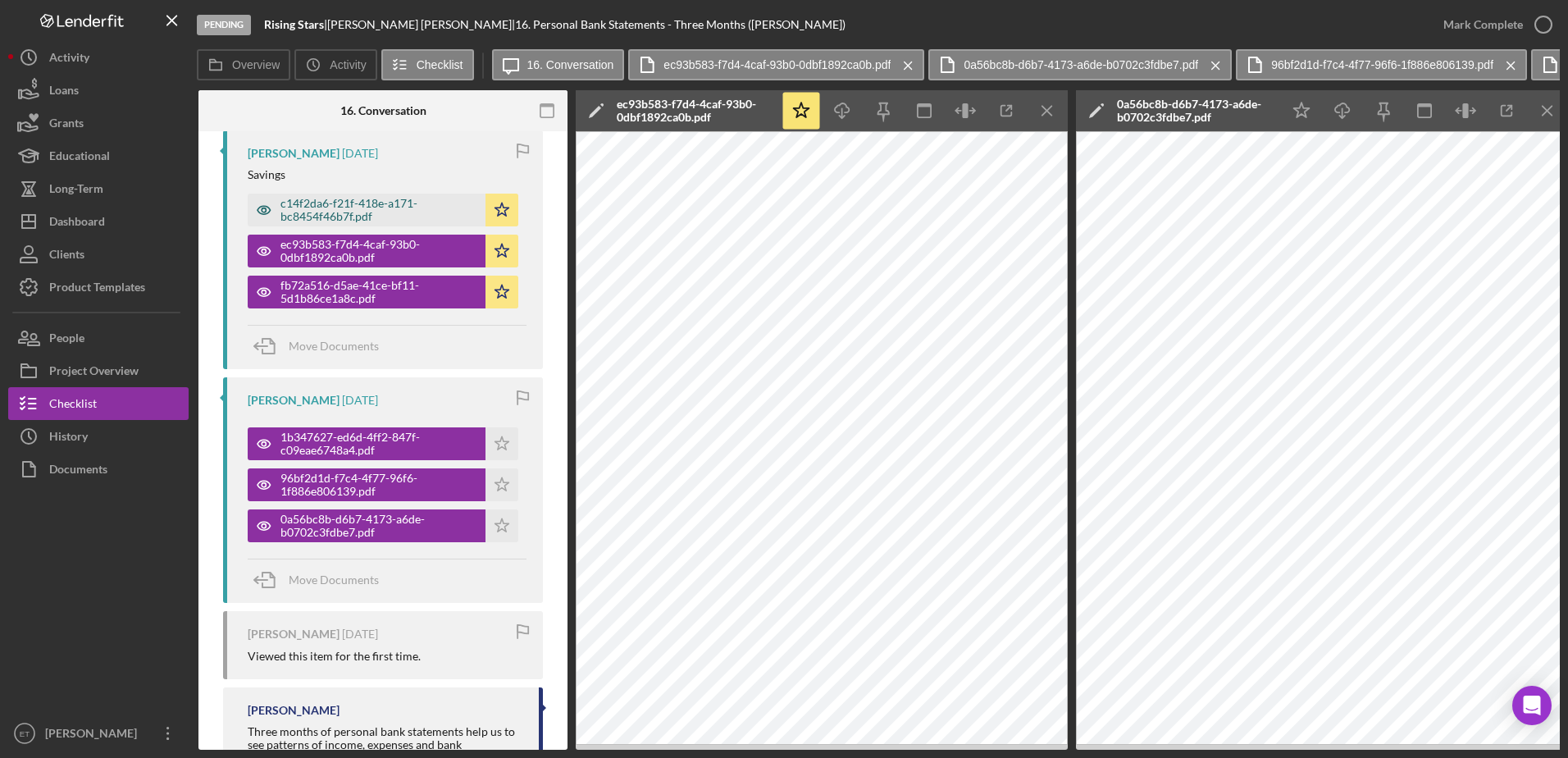
click at [264, 209] on icon "button" at bounding box center [264, 211] width 4 height 4
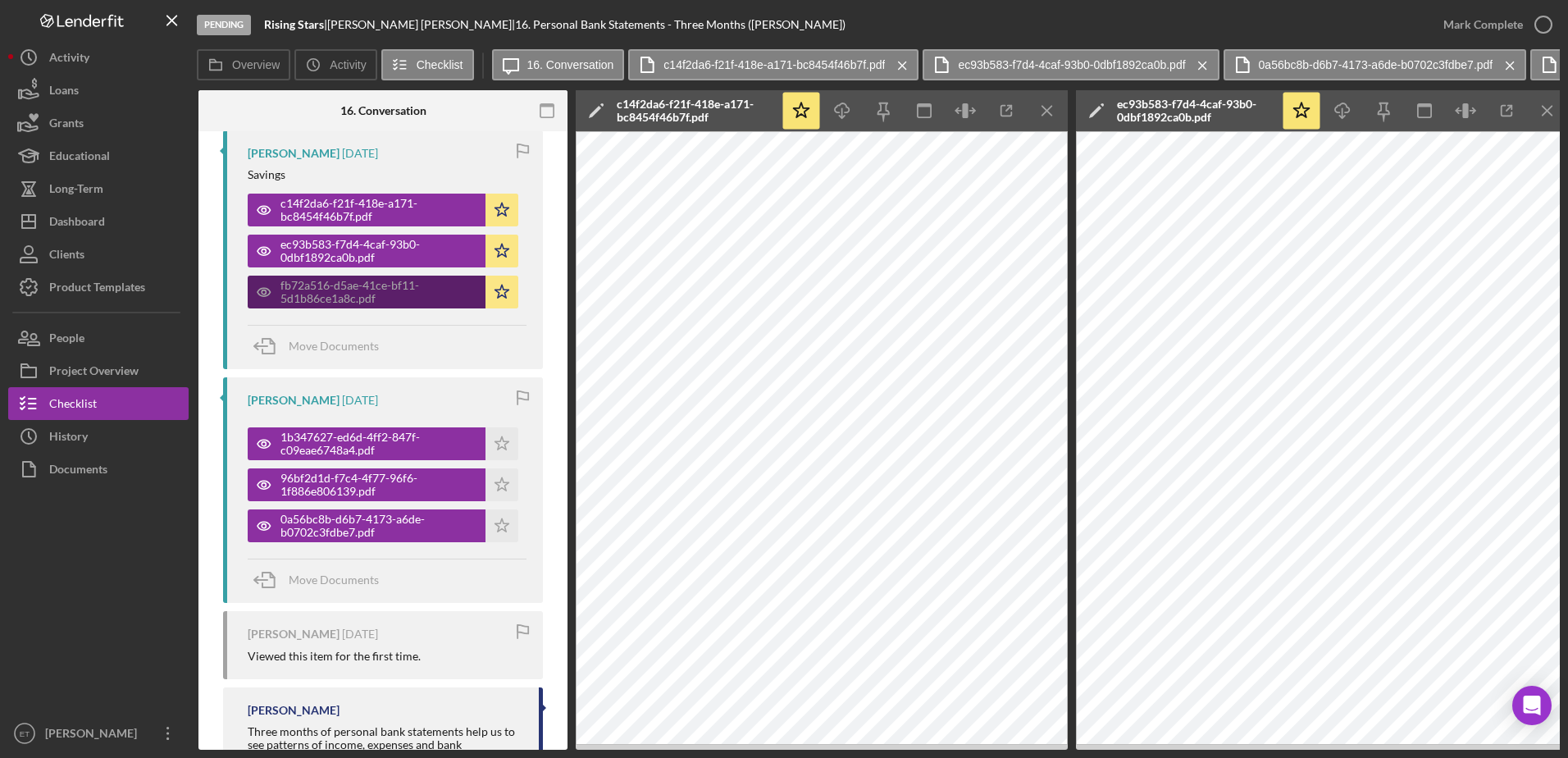
click at [265, 291] on icon "button" at bounding box center [264, 291] width 32 height 32
click at [268, 298] on icon "button" at bounding box center [264, 291] width 32 height 32
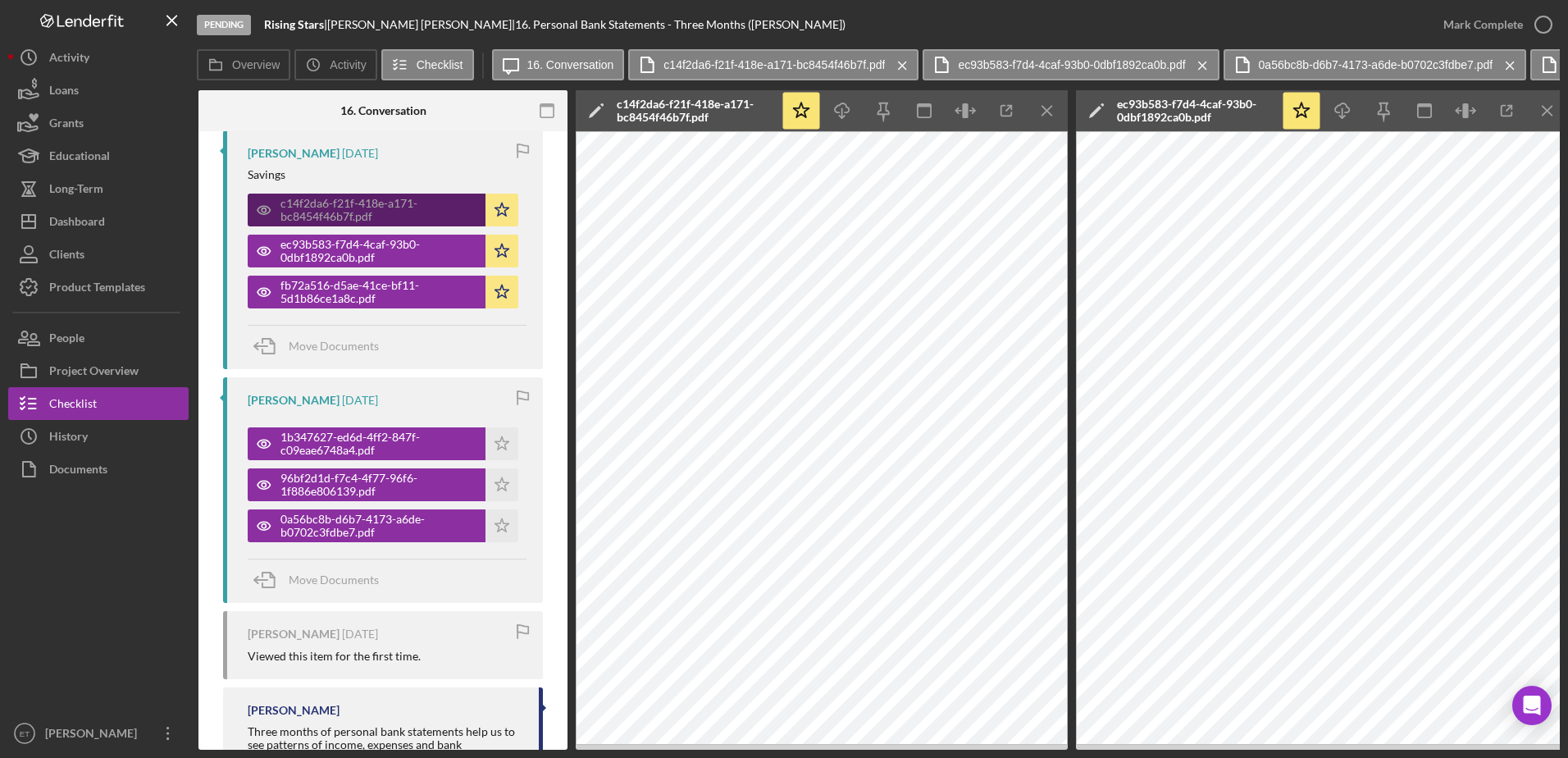
click at [268, 212] on icon "button" at bounding box center [264, 209] width 32 height 32
click at [332, 214] on div "c14f2da6-f21f-418e-a171-bc8454f46b7f.pdf" at bounding box center [378, 210] width 197 height 26
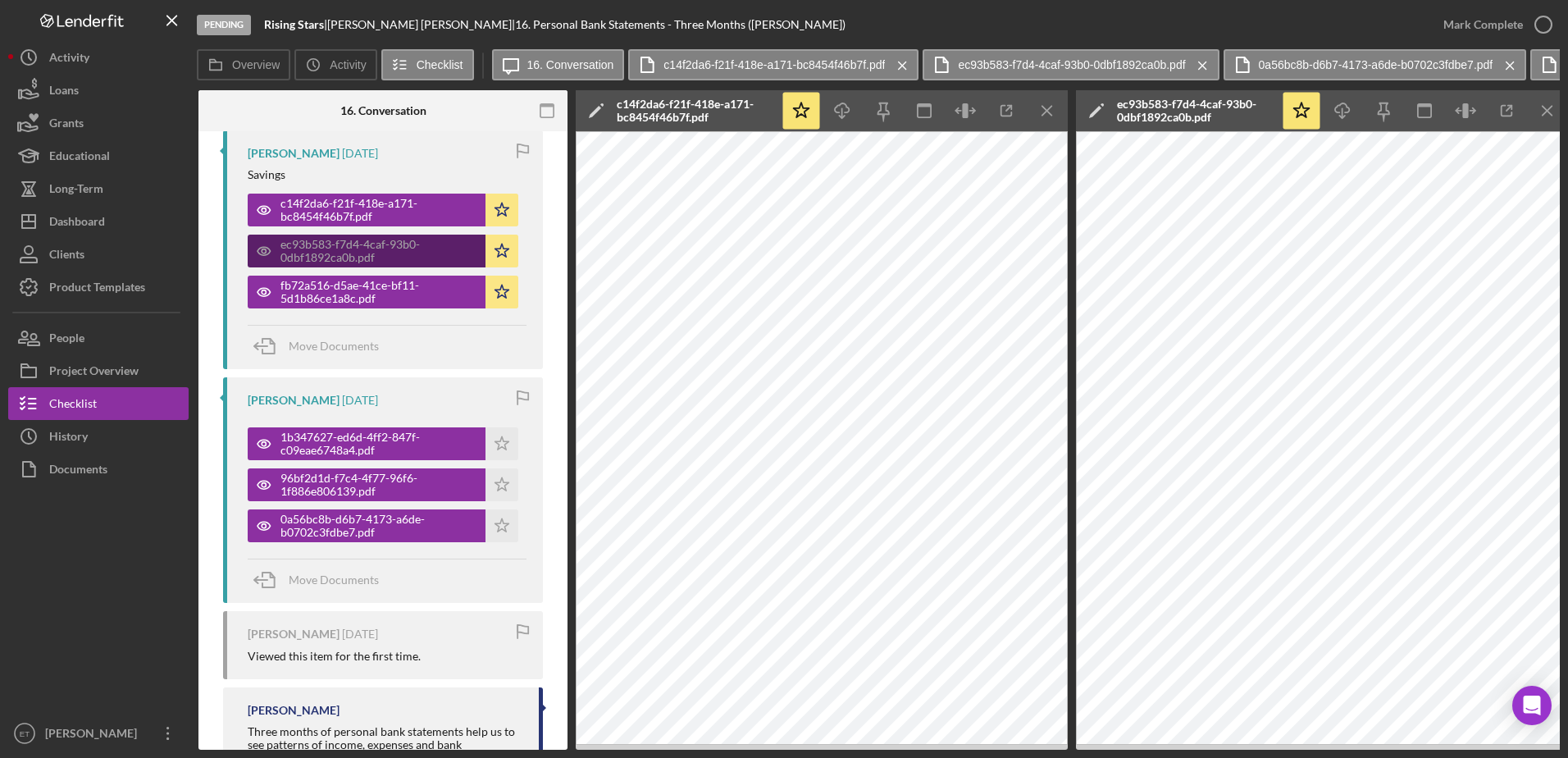
click at [325, 257] on div "ec93b583-f7d4-4caf-93b0-0dbf1892ca0b.pdf" at bounding box center [378, 251] width 197 height 26
click at [313, 290] on div "fb72a516-d5ae-41ce-bf11-5d1b86ce1a8c.pdf" at bounding box center [378, 291] width 197 height 26
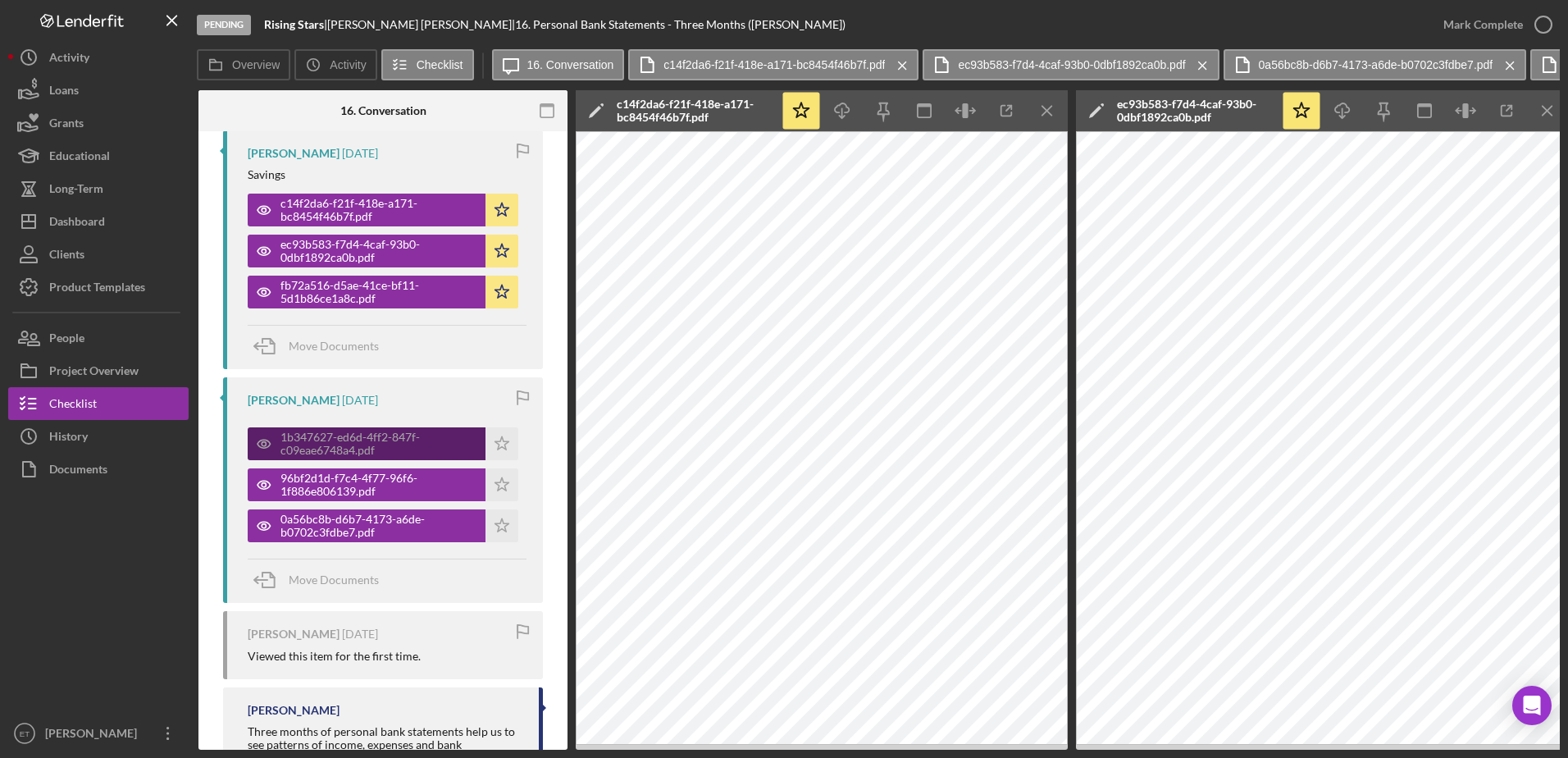
click at [329, 439] on div "1b347627-ed6d-4ff2-847f-c09eae6748a4.pdf" at bounding box center [378, 443] width 197 height 26
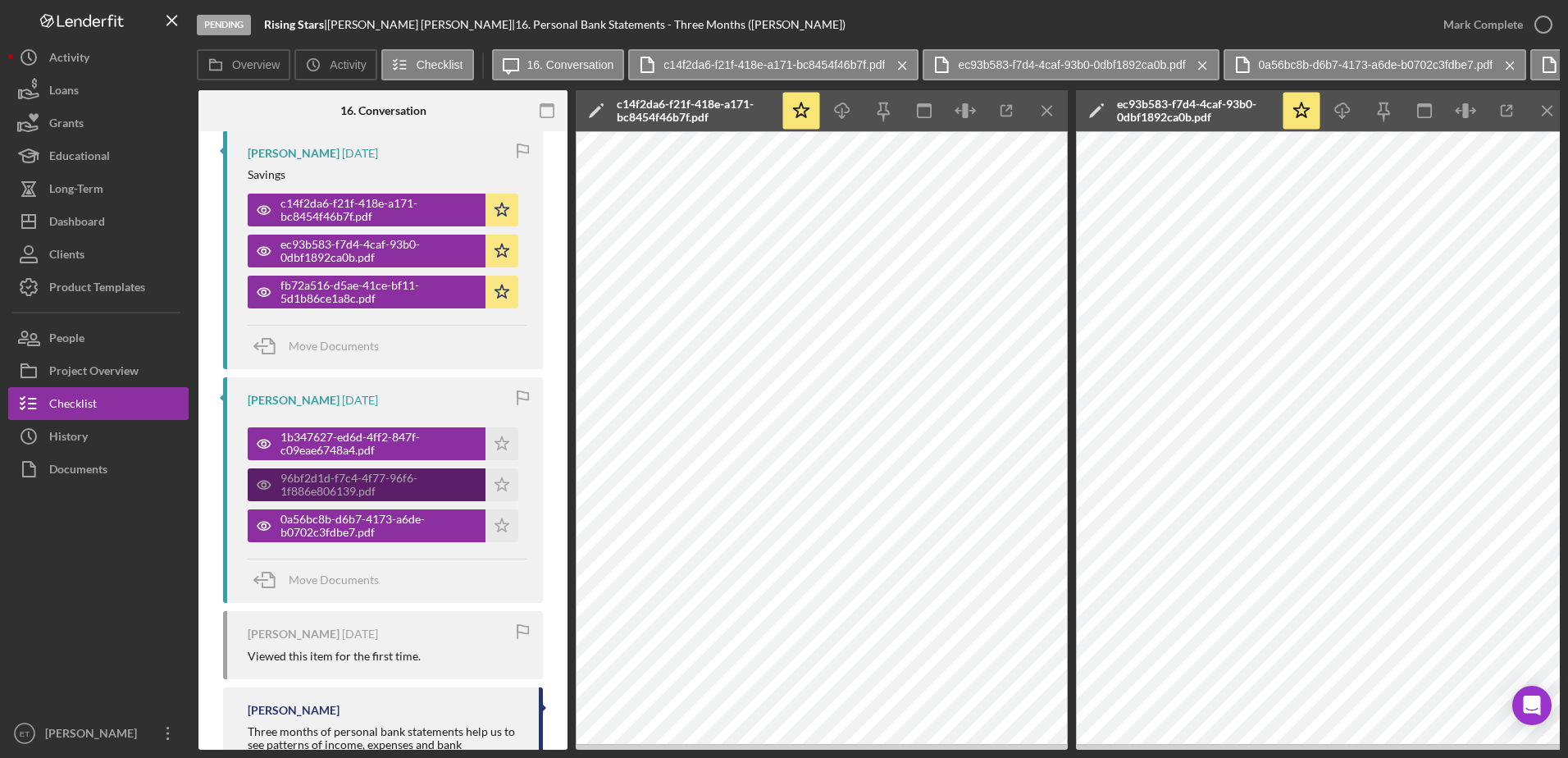
click at [326, 483] on div "96bf2d1d-f7c4-4f77-96f6-1f886e806139.pdf" at bounding box center [378, 484] width 197 height 26
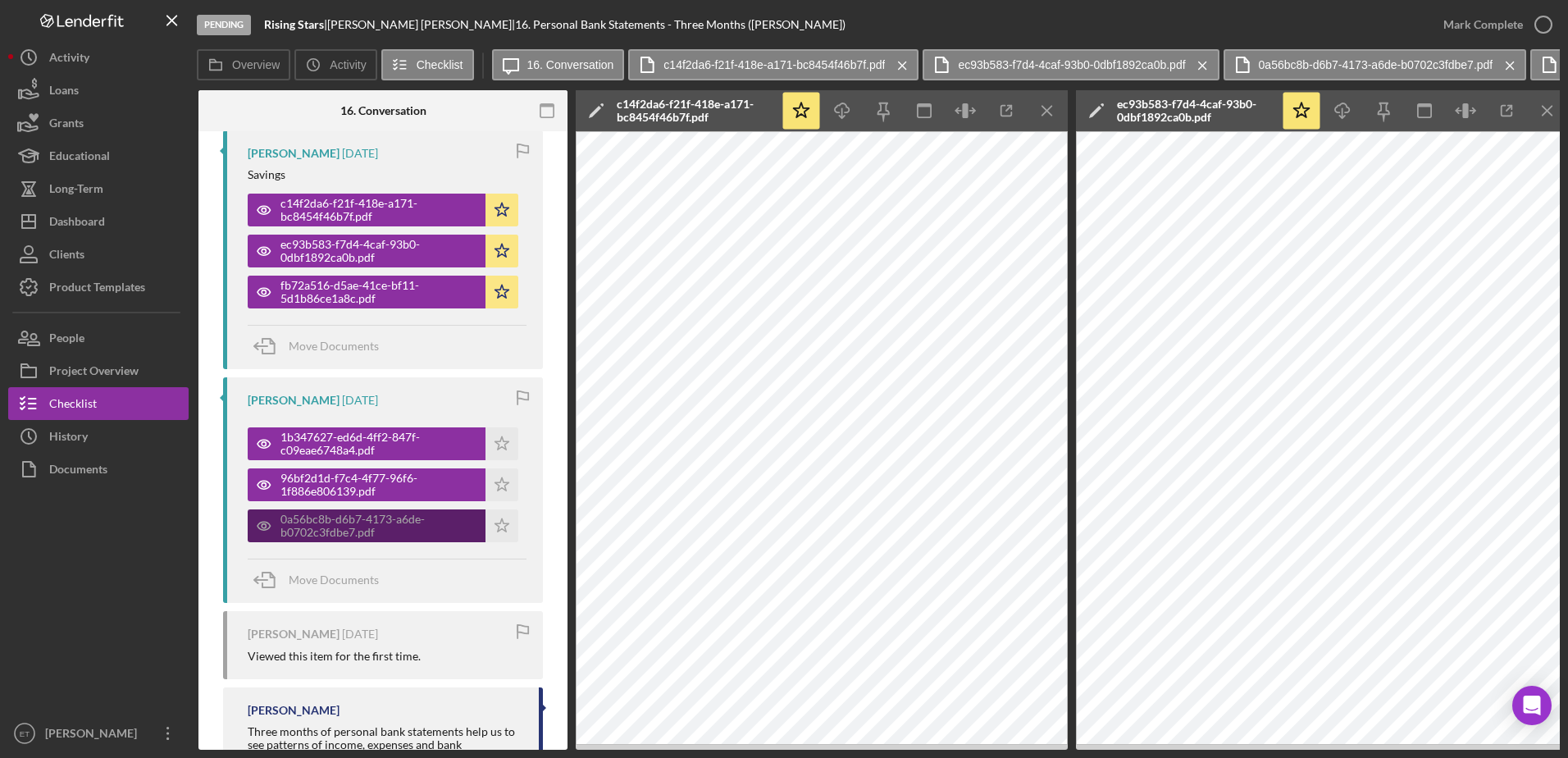
click at [325, 527] on div "0a56bc8b-d6b7-4173-a6de-b0702c3fdbe7.pdf" at bounding box center [378, 526] width 197 height 26
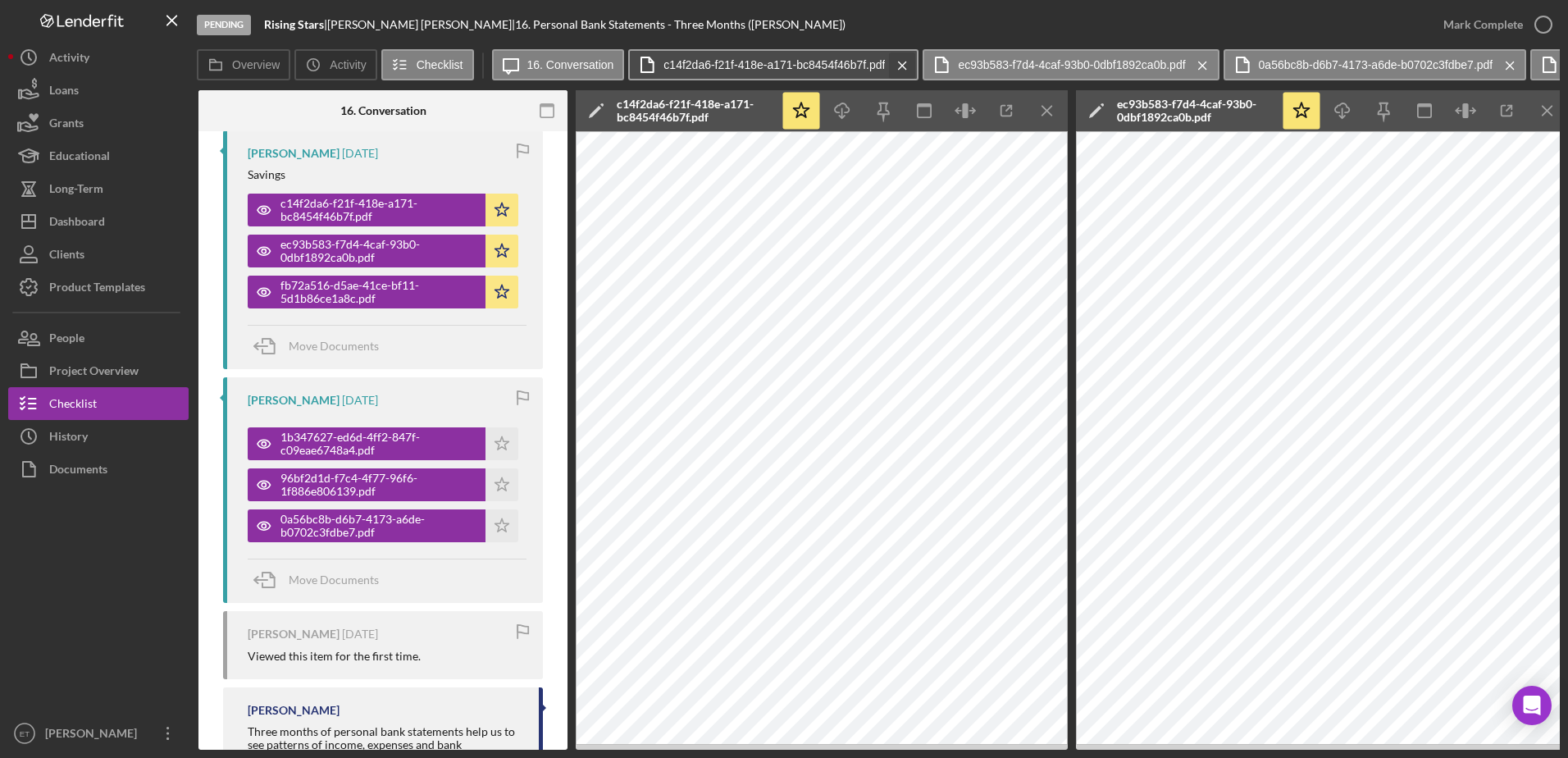
click at [900, 63] on icon "Icon/Menu Close" at bounding box center [902, 66] width 28 height 41
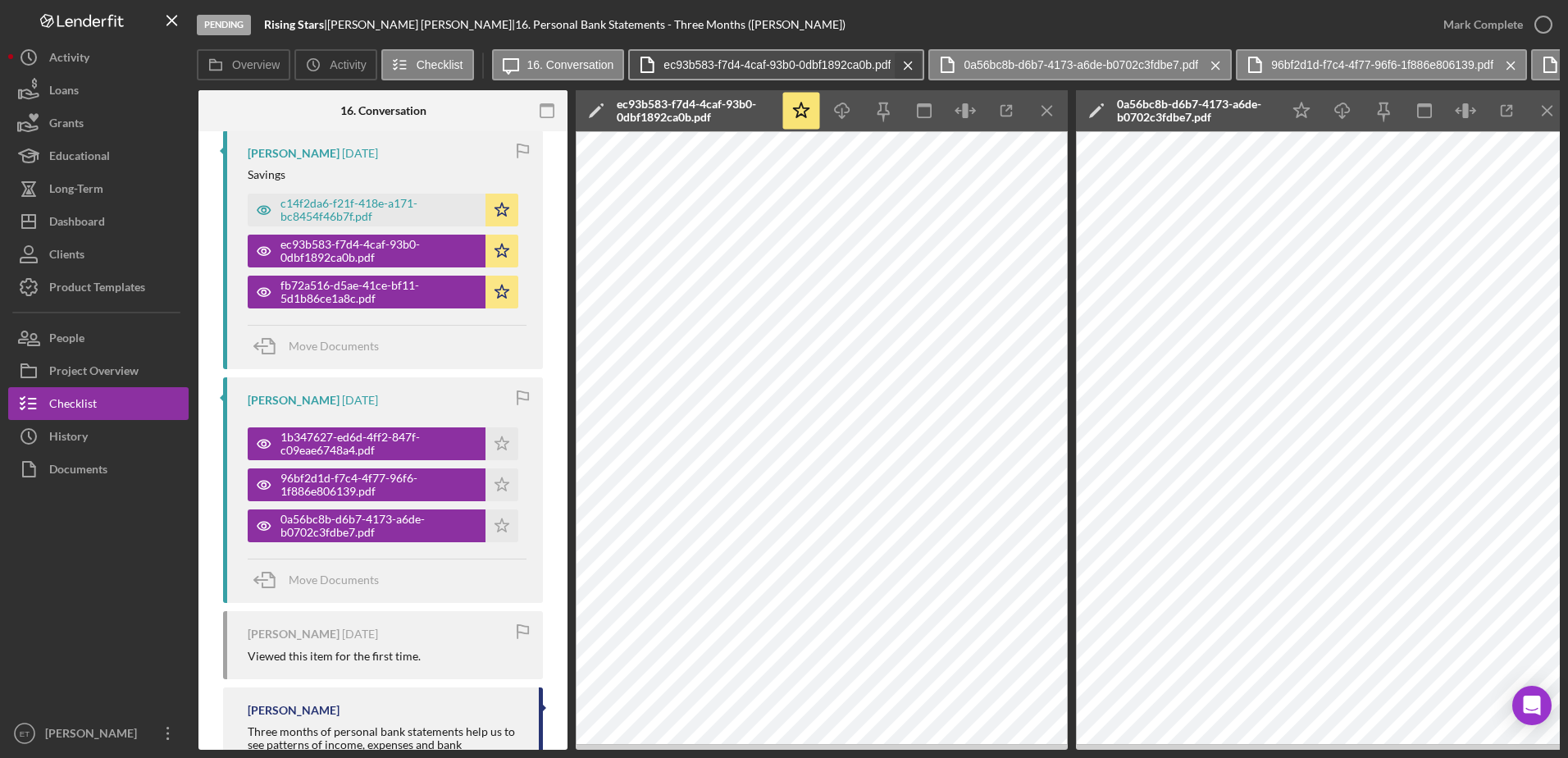
click at [900, 63] on icon "Icon/Menu Close" at bounding box center [907, 66] width 28 height 41
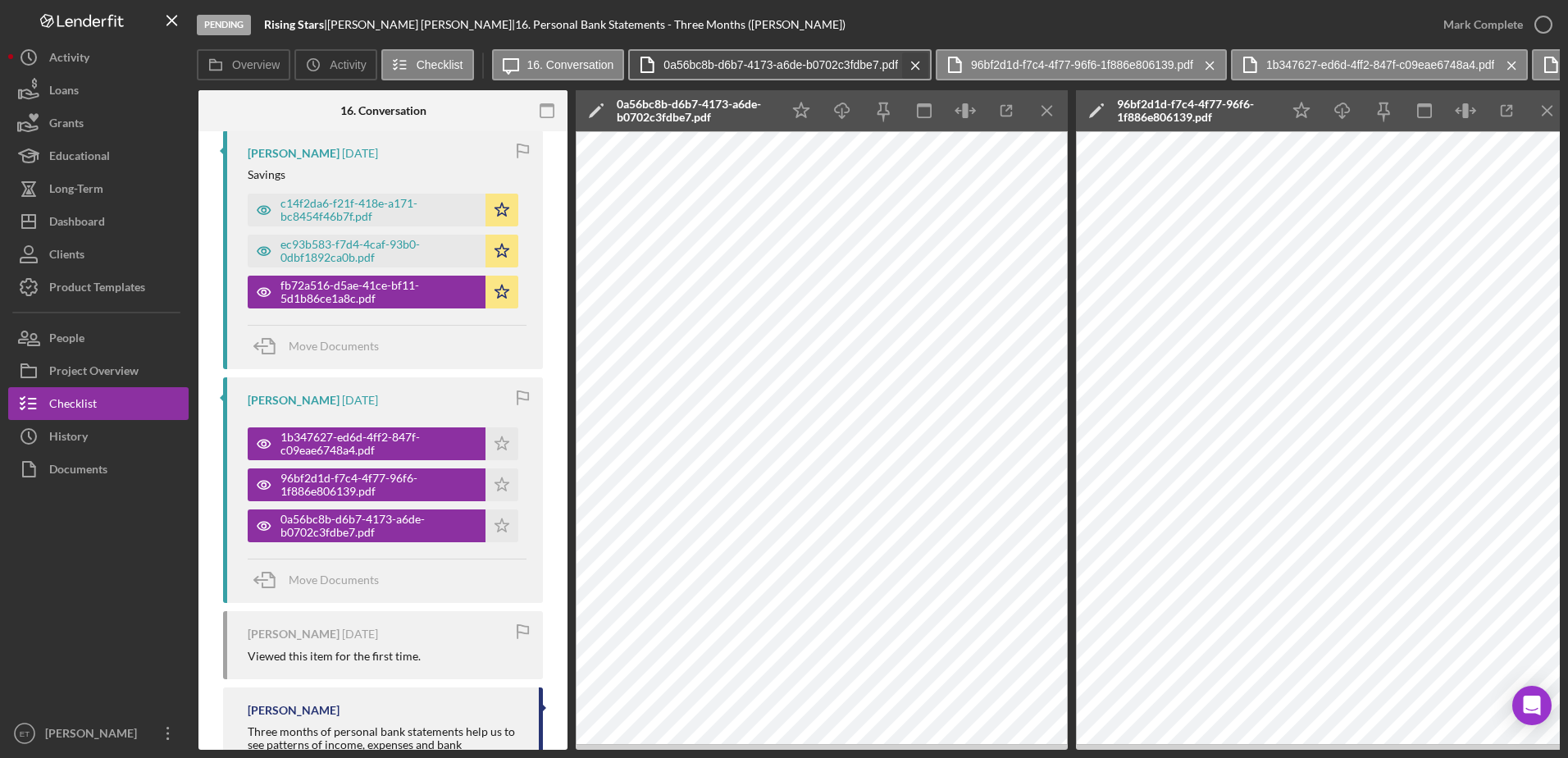
click at [915, 65] on icon "Icon/Menu Close" at bounding box center [914, 66] width 28 height 41
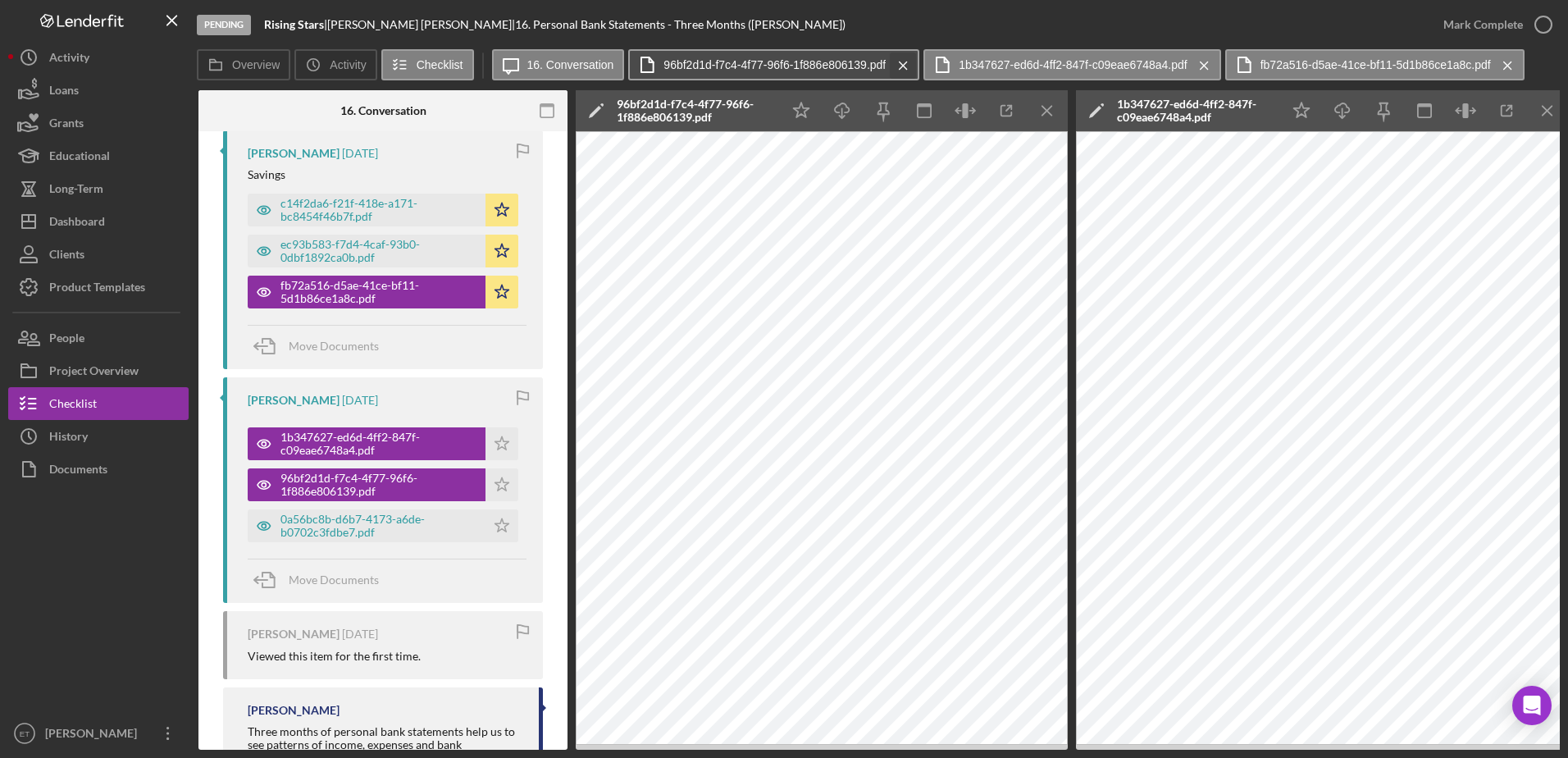
click at [906, 66] on icon "Icon/Menu Close" at bounding box center [903, 66] width 28 height 41
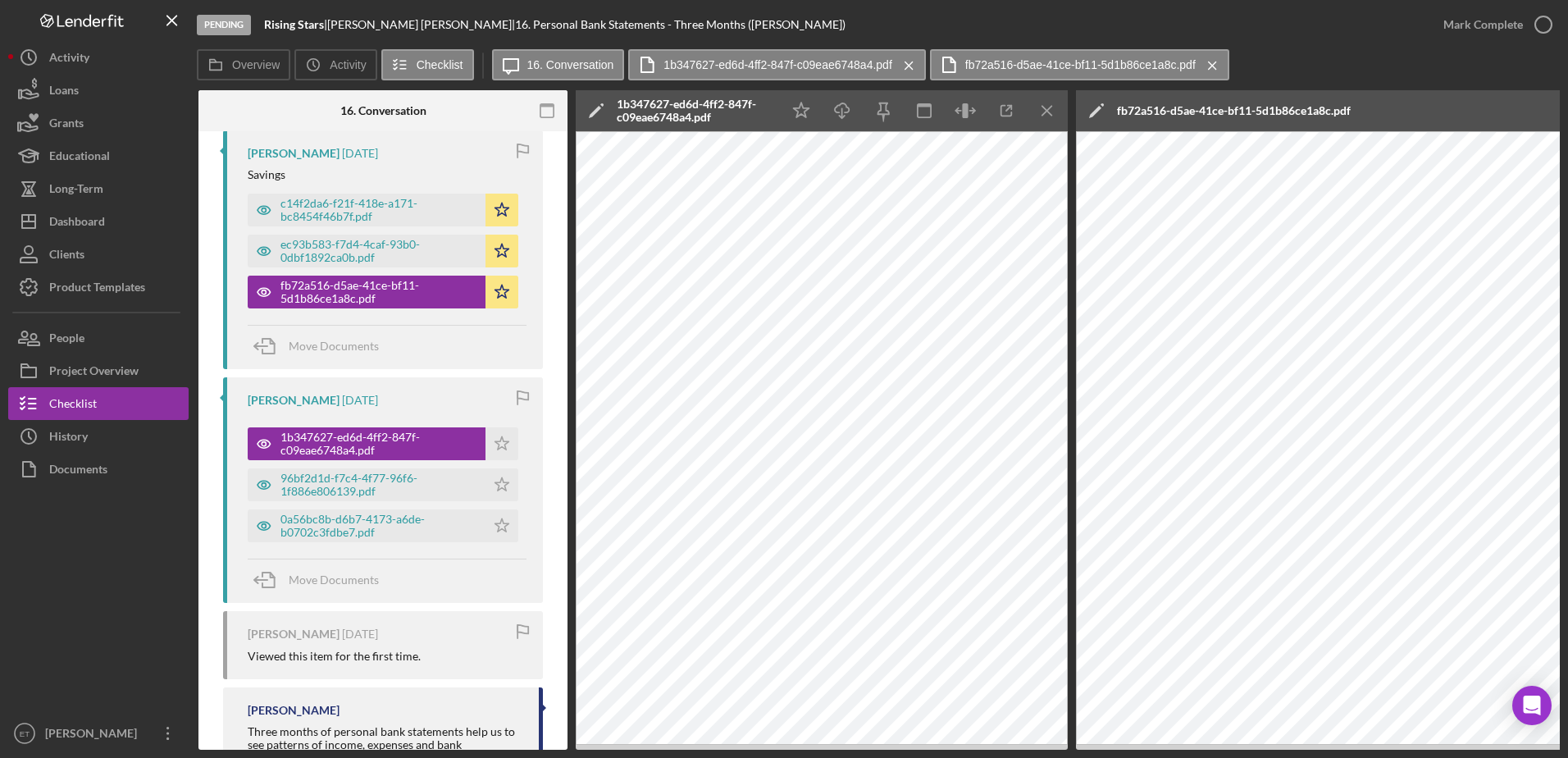
click at [906, 66] on icon "Icon/Menu Close" at bounding box center [908, 66] width 28 height 41
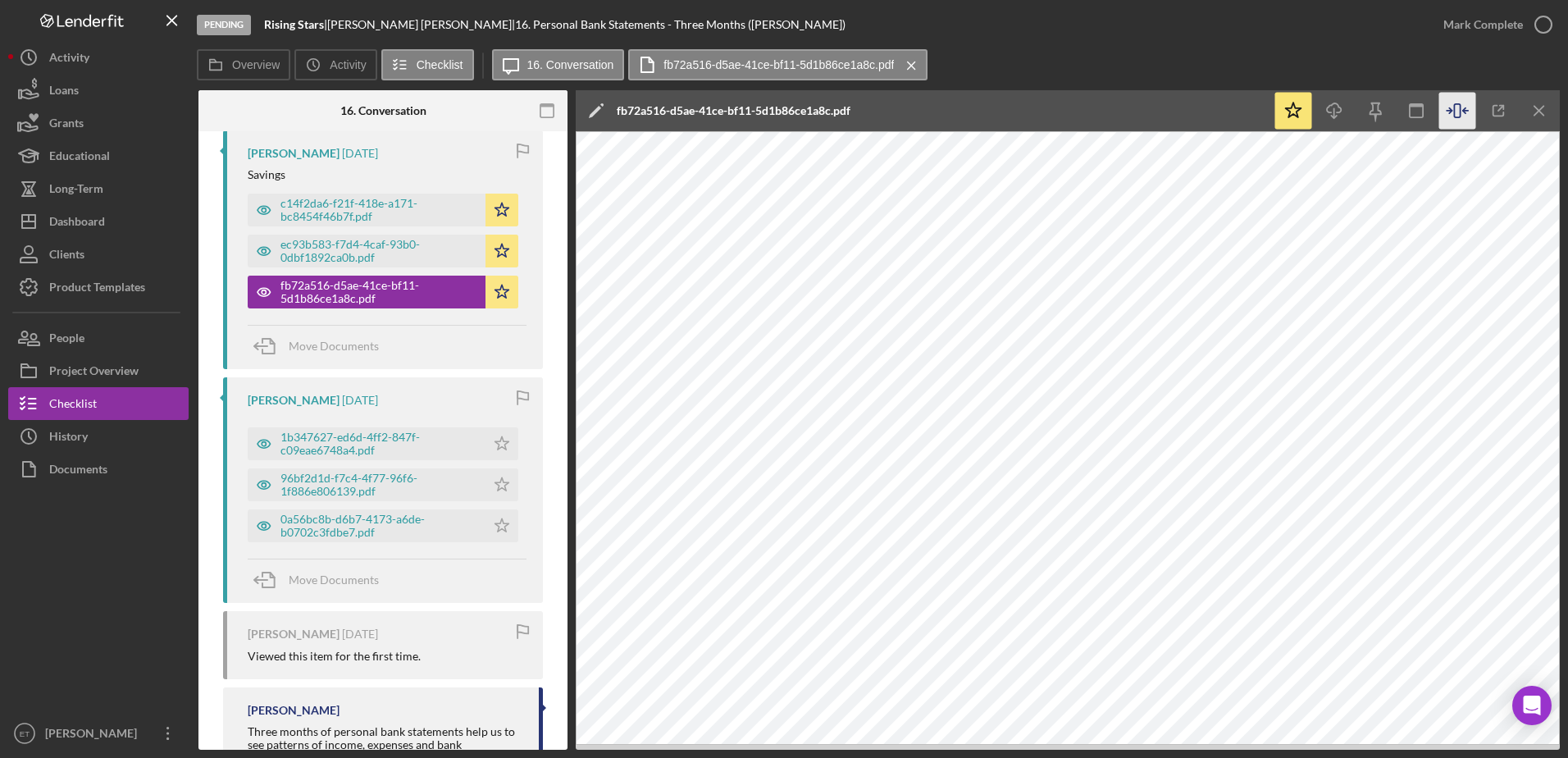
click at [906, 66] on icon "Icon/Menu Close" at bounding box center [910, 66] width 28 height 41
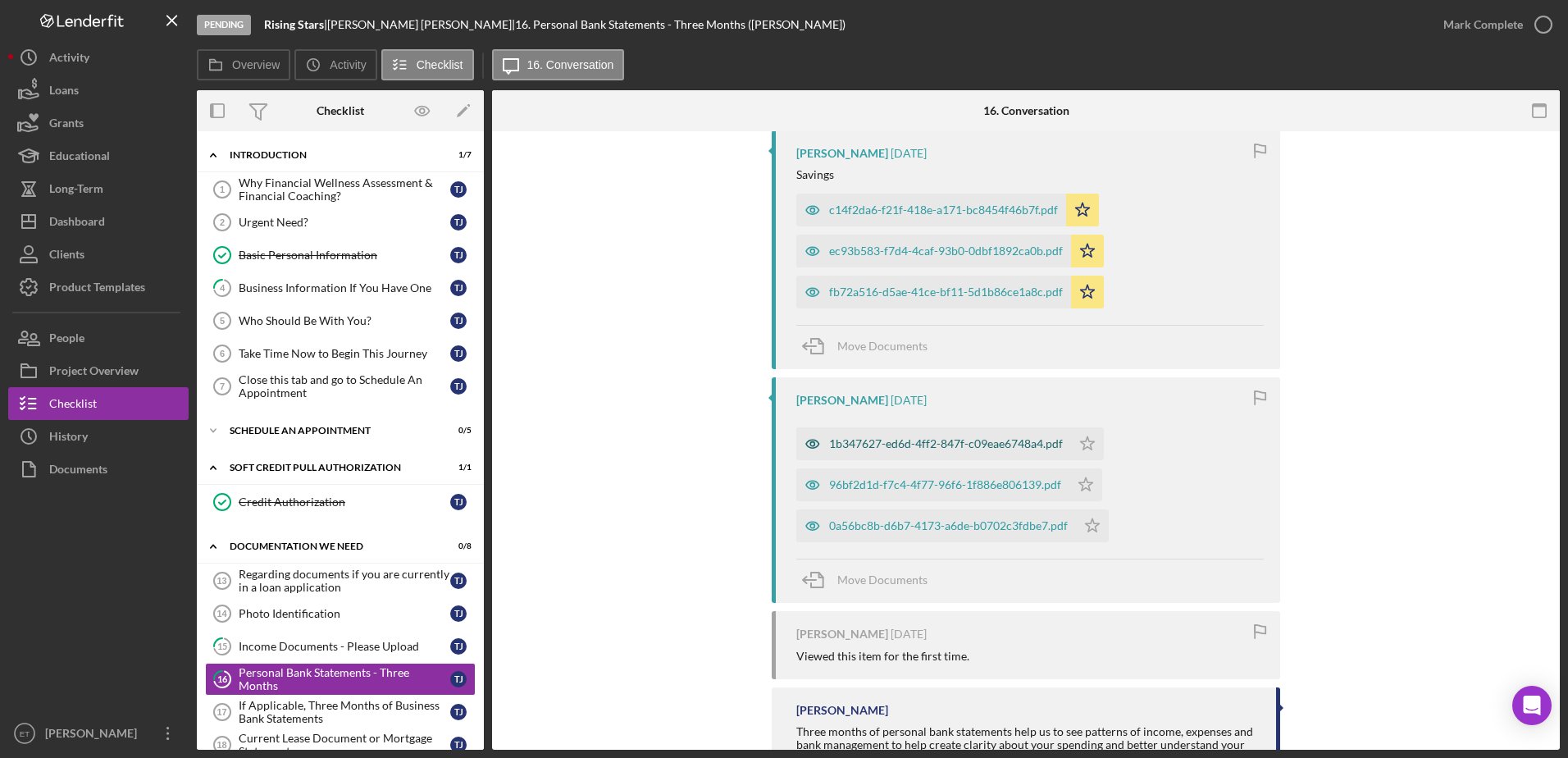
click at [807, 445] on icon "button" at bounding box center [811, 443] width 32 height 32
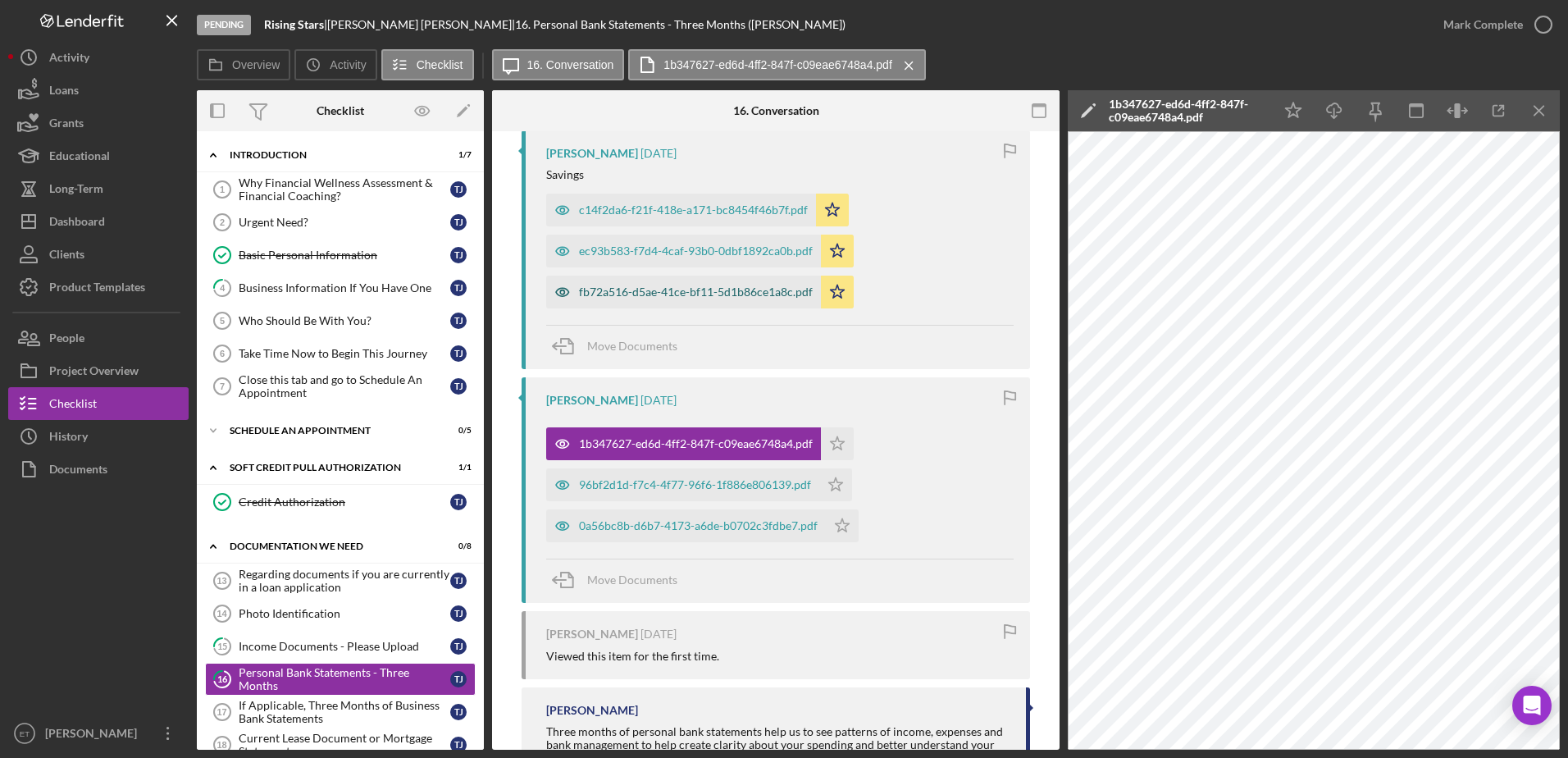
click at [563, 294] on icon "button" at bounding box center [562, 291] width 32 height 32
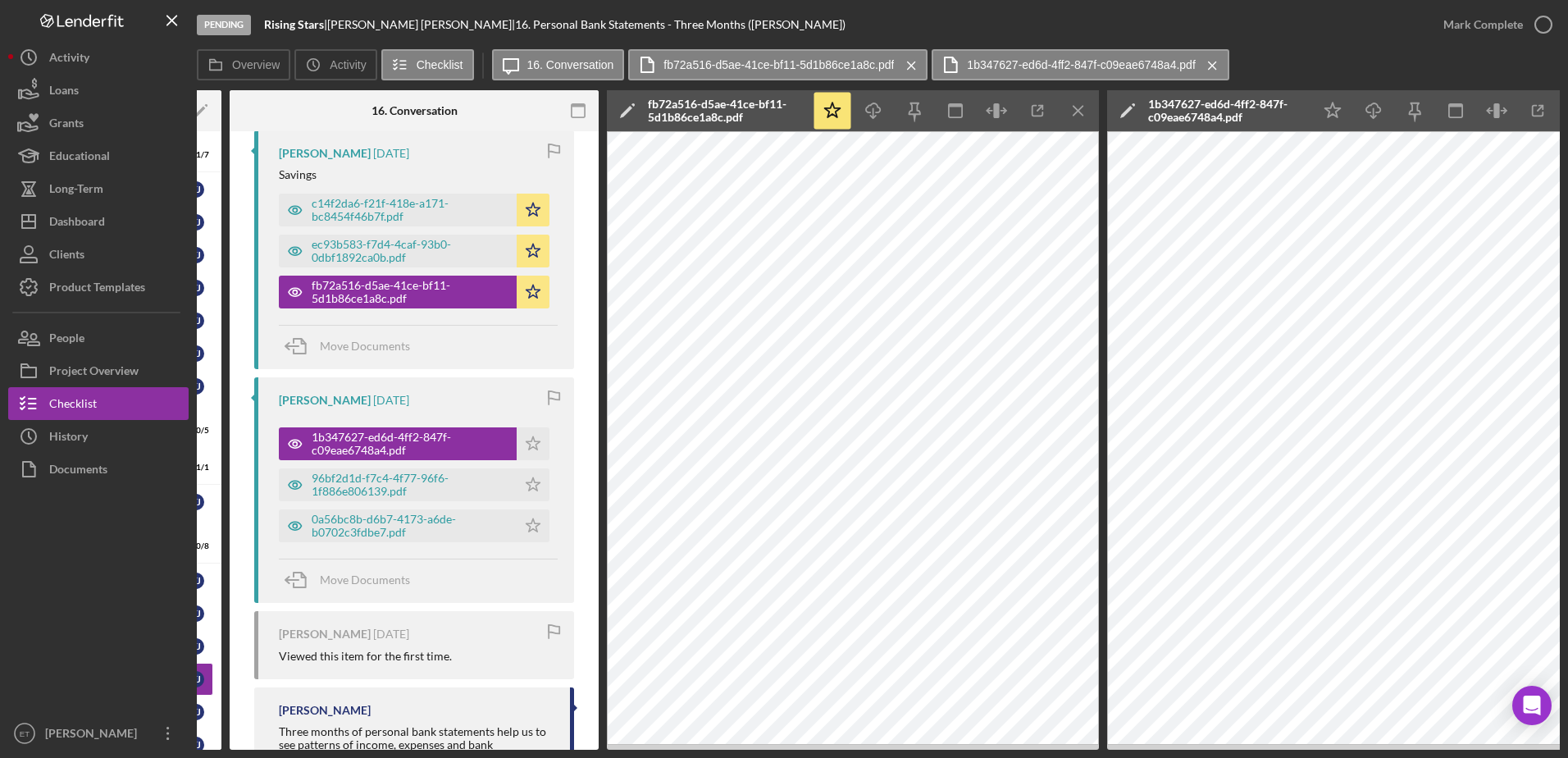
scroll to position [0, 302]
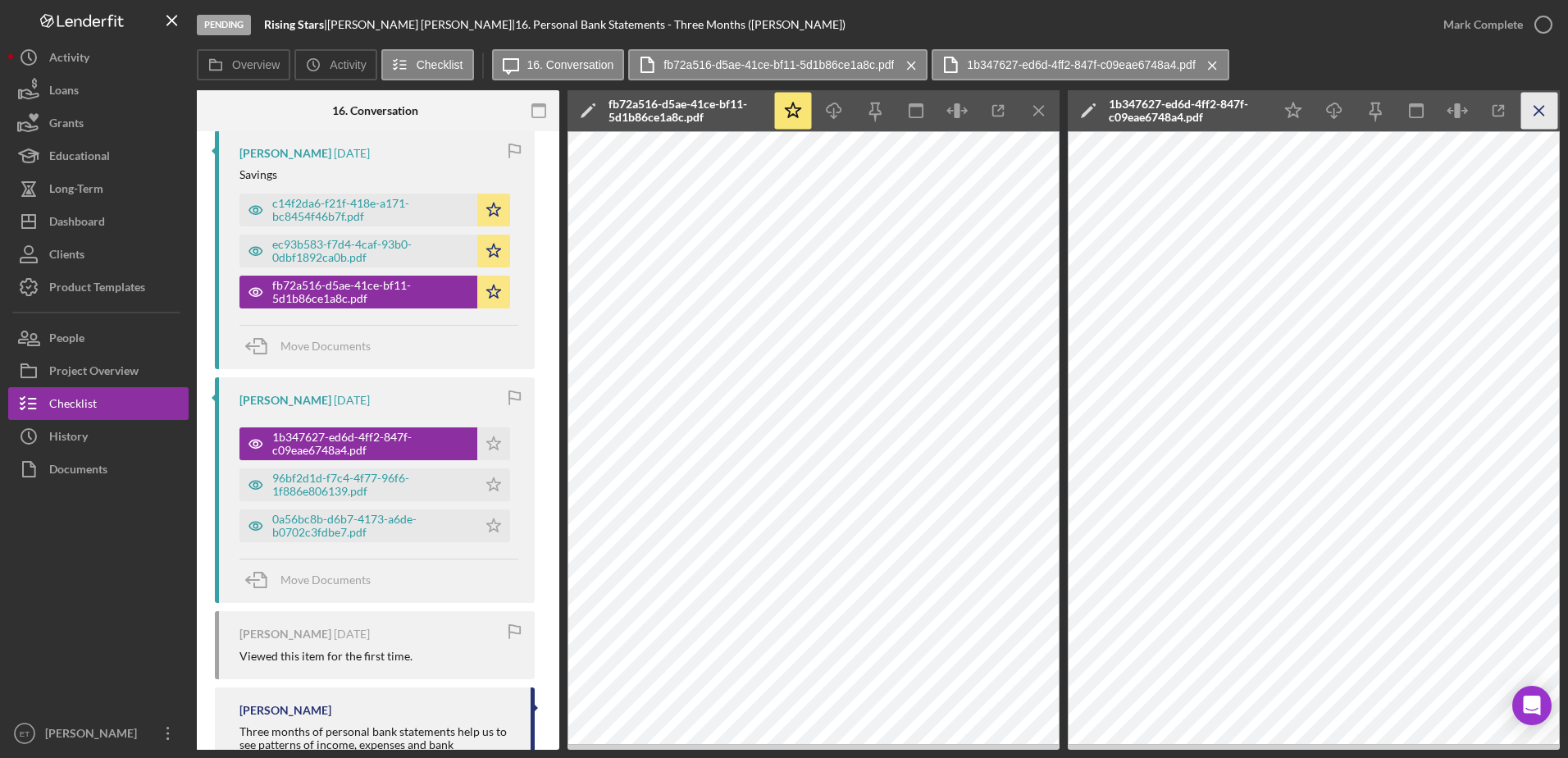
click at [1537, 115] on icon "Icon/Menu Close" at bounding box center [1540, 112] width 37 height 37
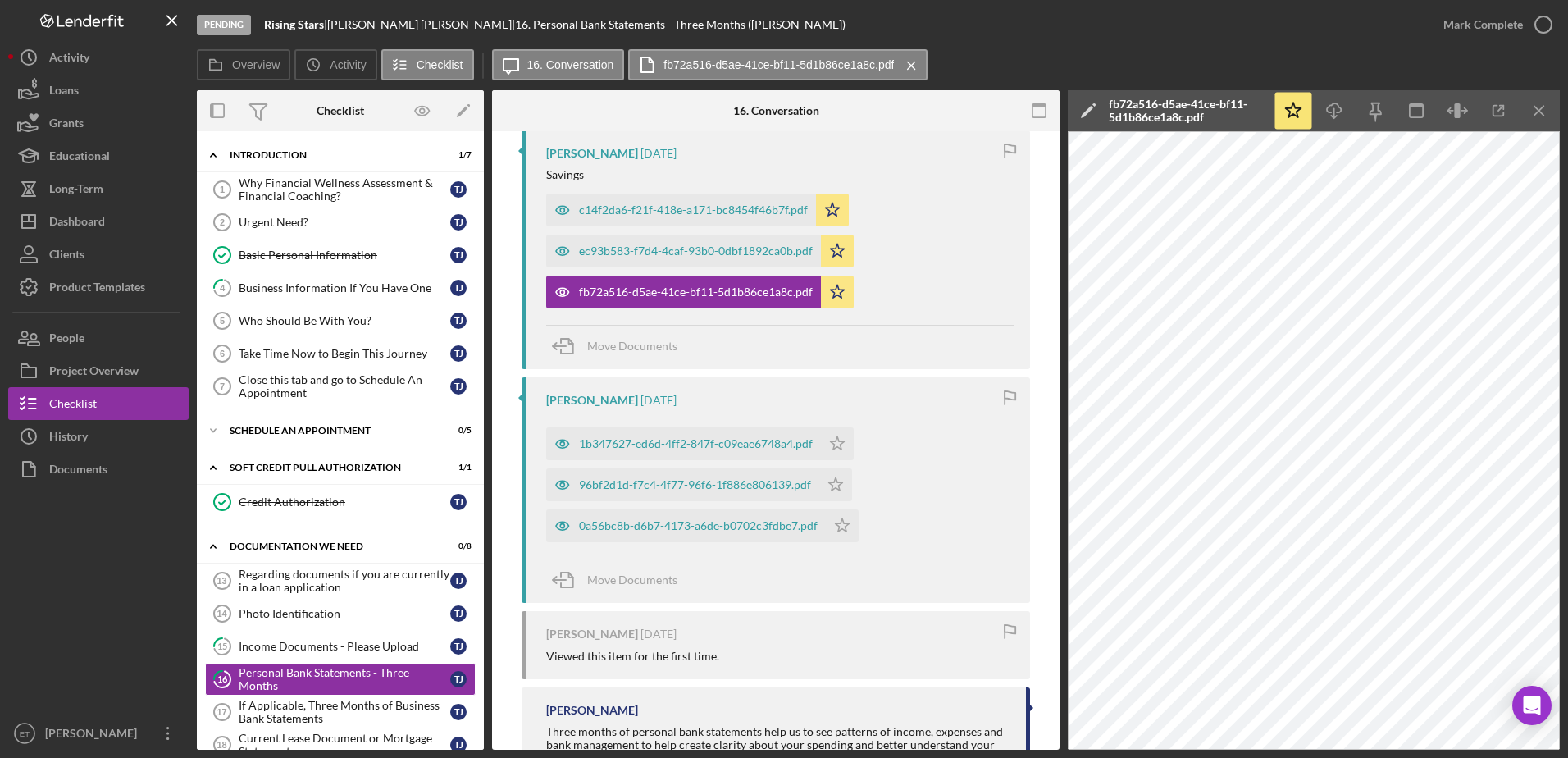
scroll to position [0, 0]
click at [560, 252] on icon "button" at bounding box center [562, 250] width 32 height 32
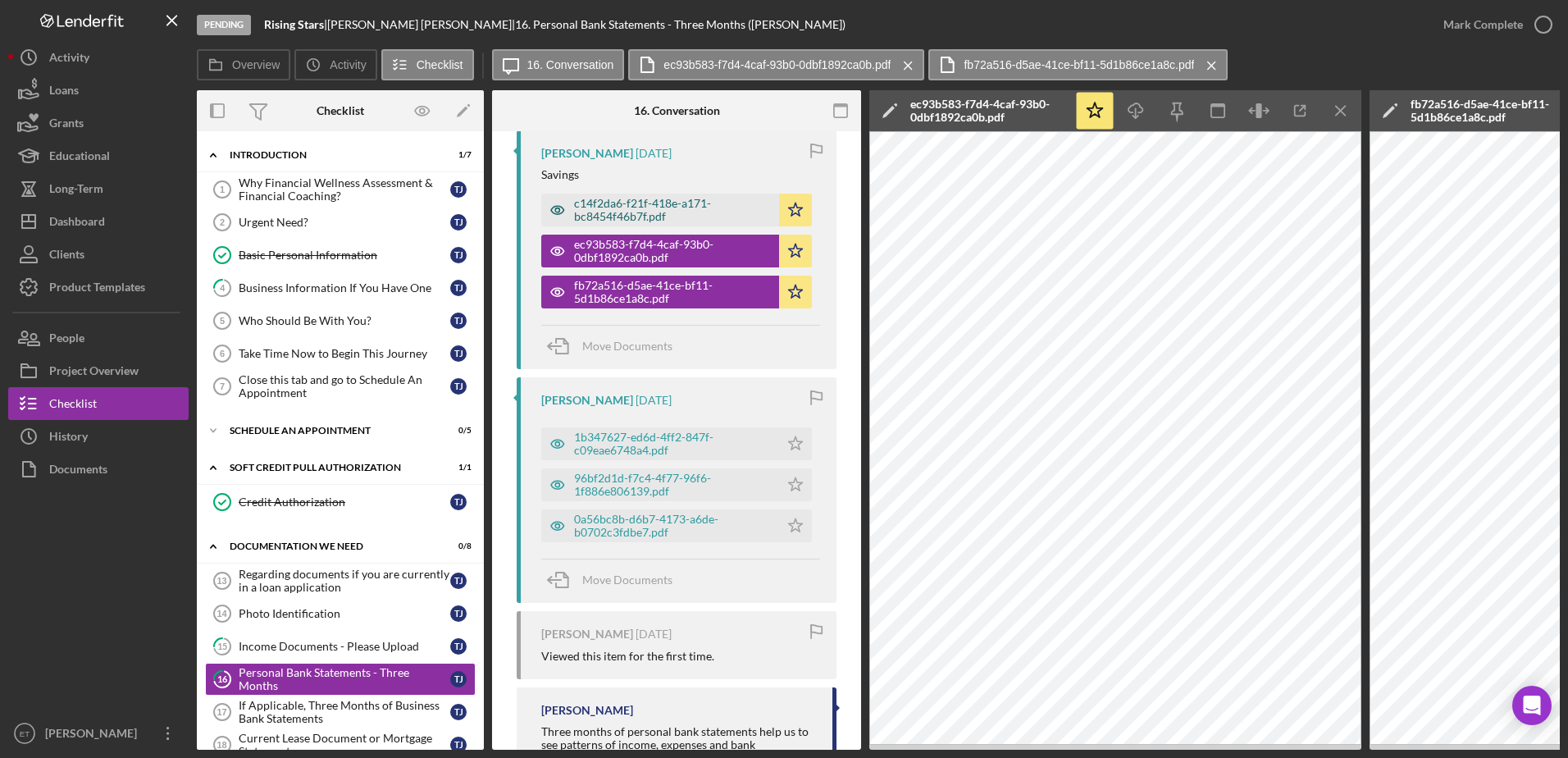
click at [552, 209] on icon "button" at bounding box center [557, 210] width 13 height 8
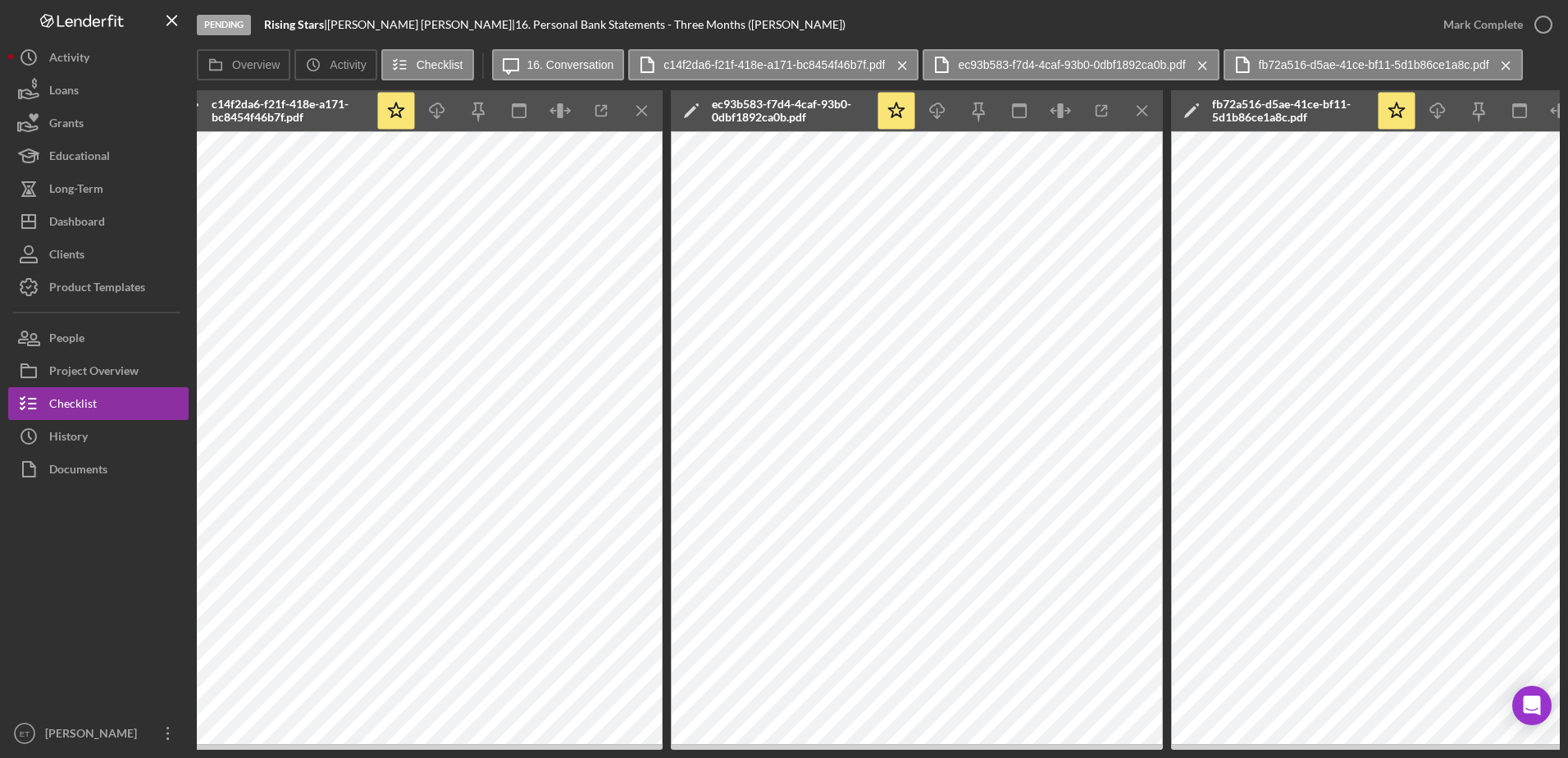
scroll to position [0, 710]
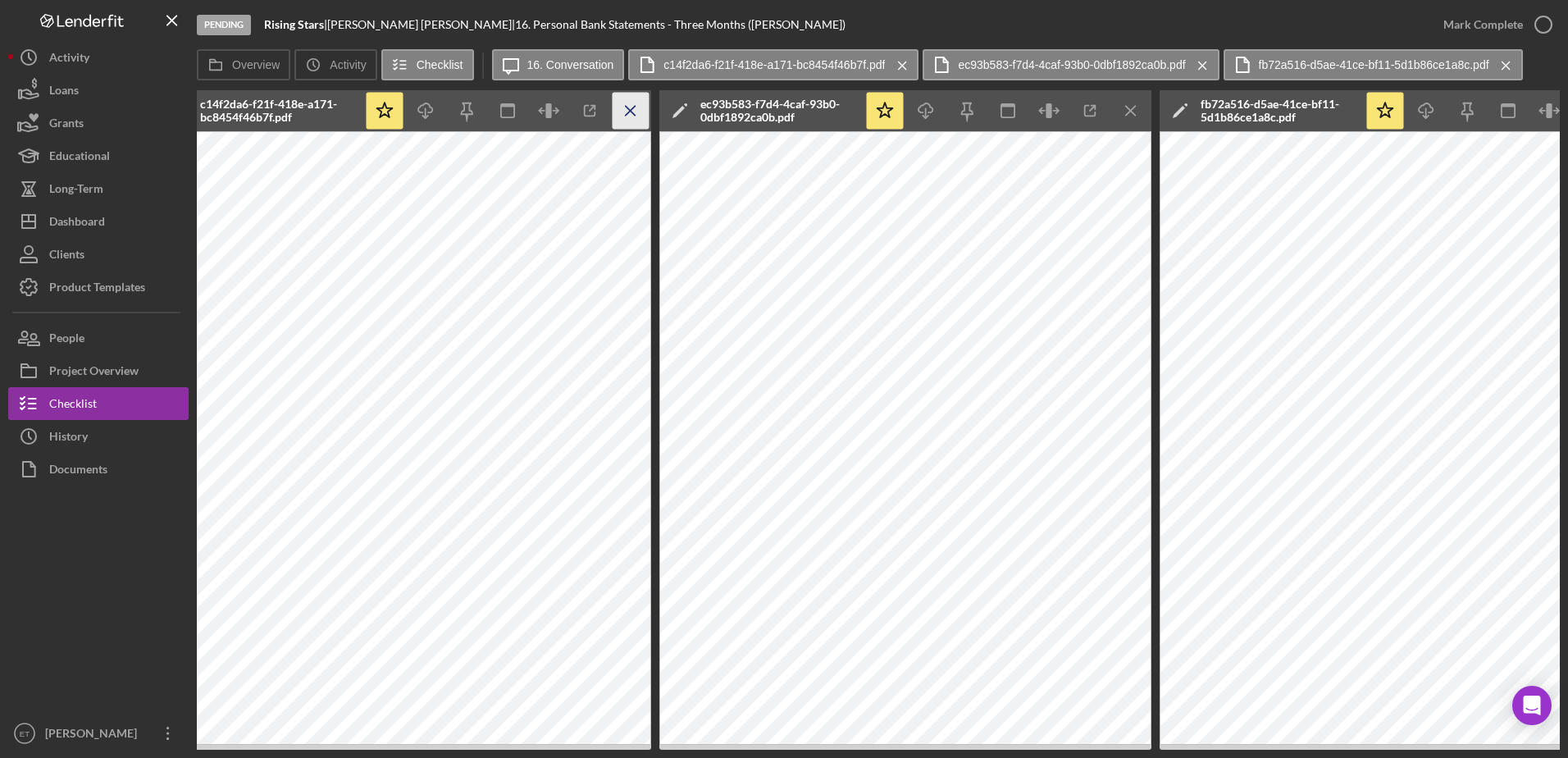
click at [636, 109] on icon "Icon/Menu Close" at bounding box center [631, 112] width 37 height 37
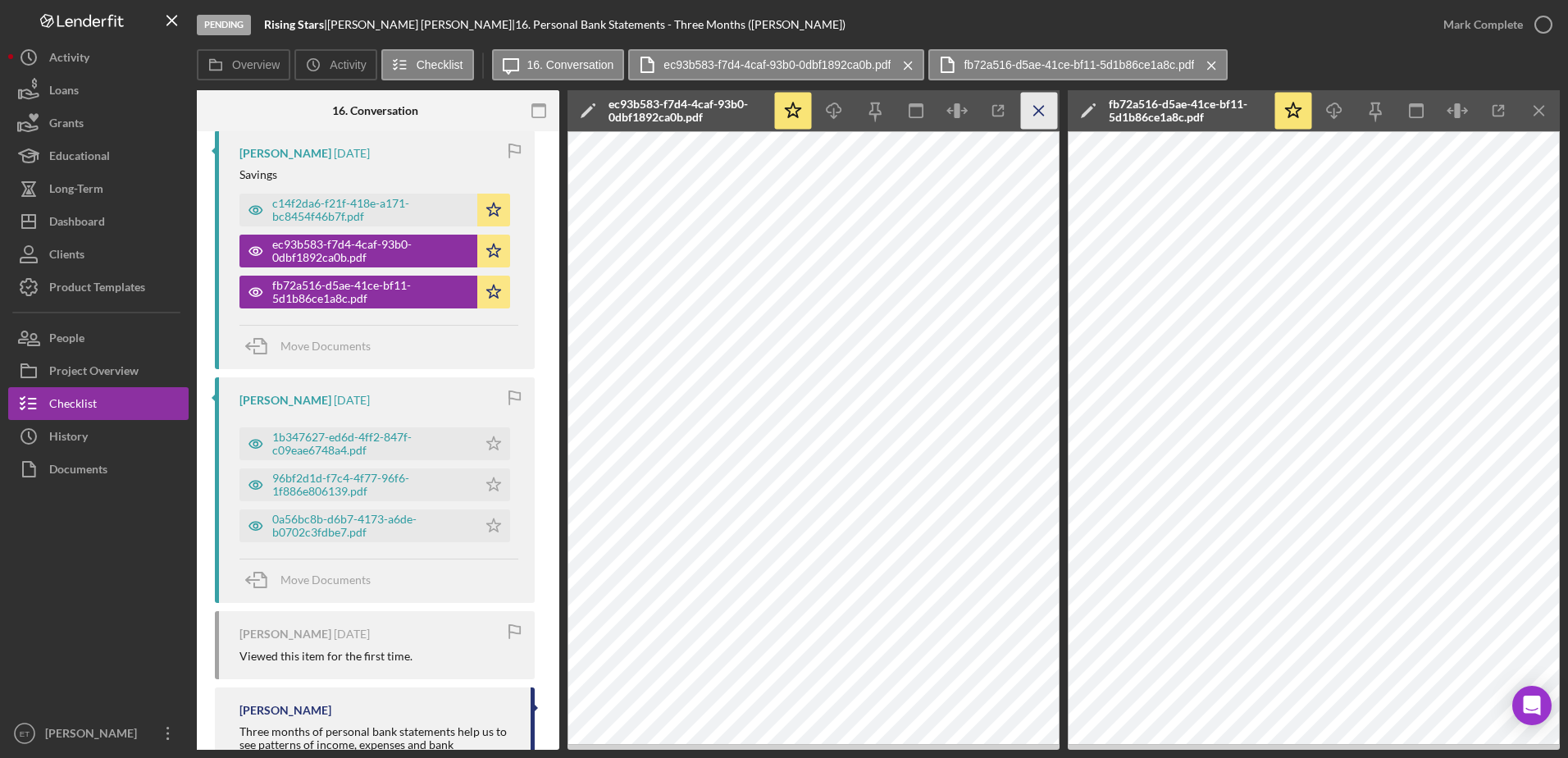
click at [1041, 113] on line "button" at bounding box center [1038, 110] width 9 height 9
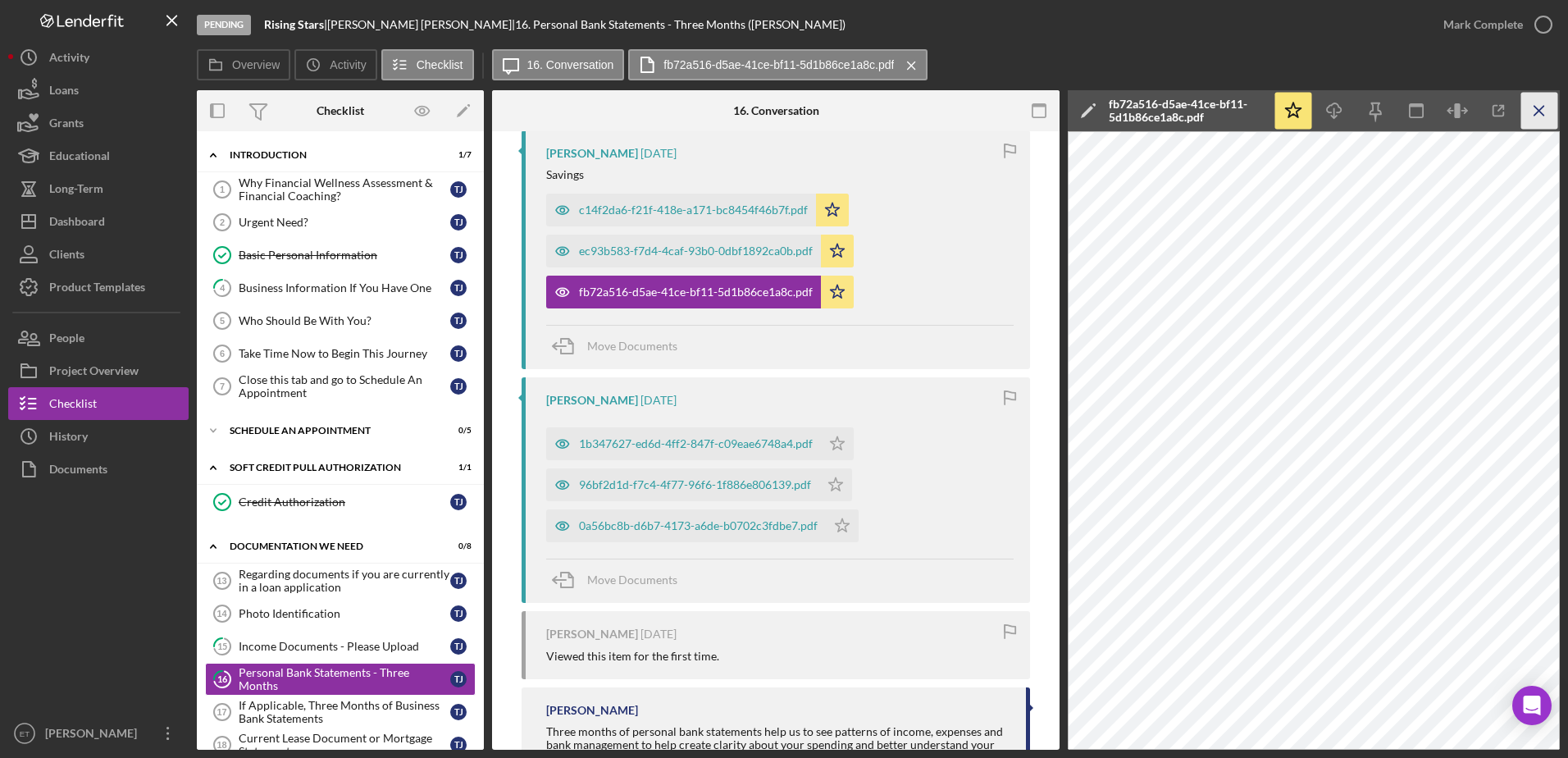
click at [1542, 115] on icon "Icon/Menu Close" at bounding box center [1540, 112] width 37 height 37
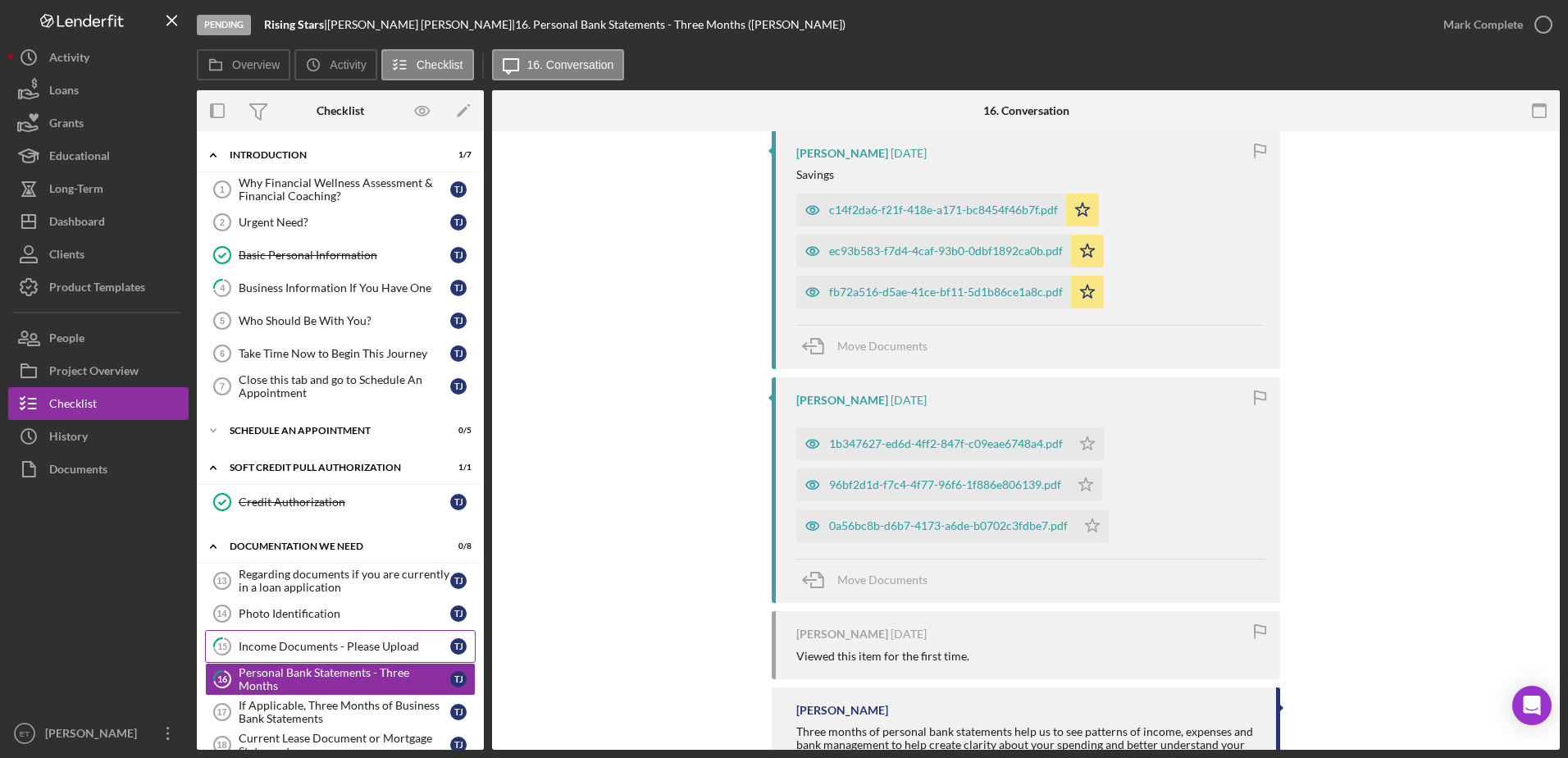
click at [330, 647] on div "Income Documents - Please Upload" at bounding box center [344, 646] width 212 height 13
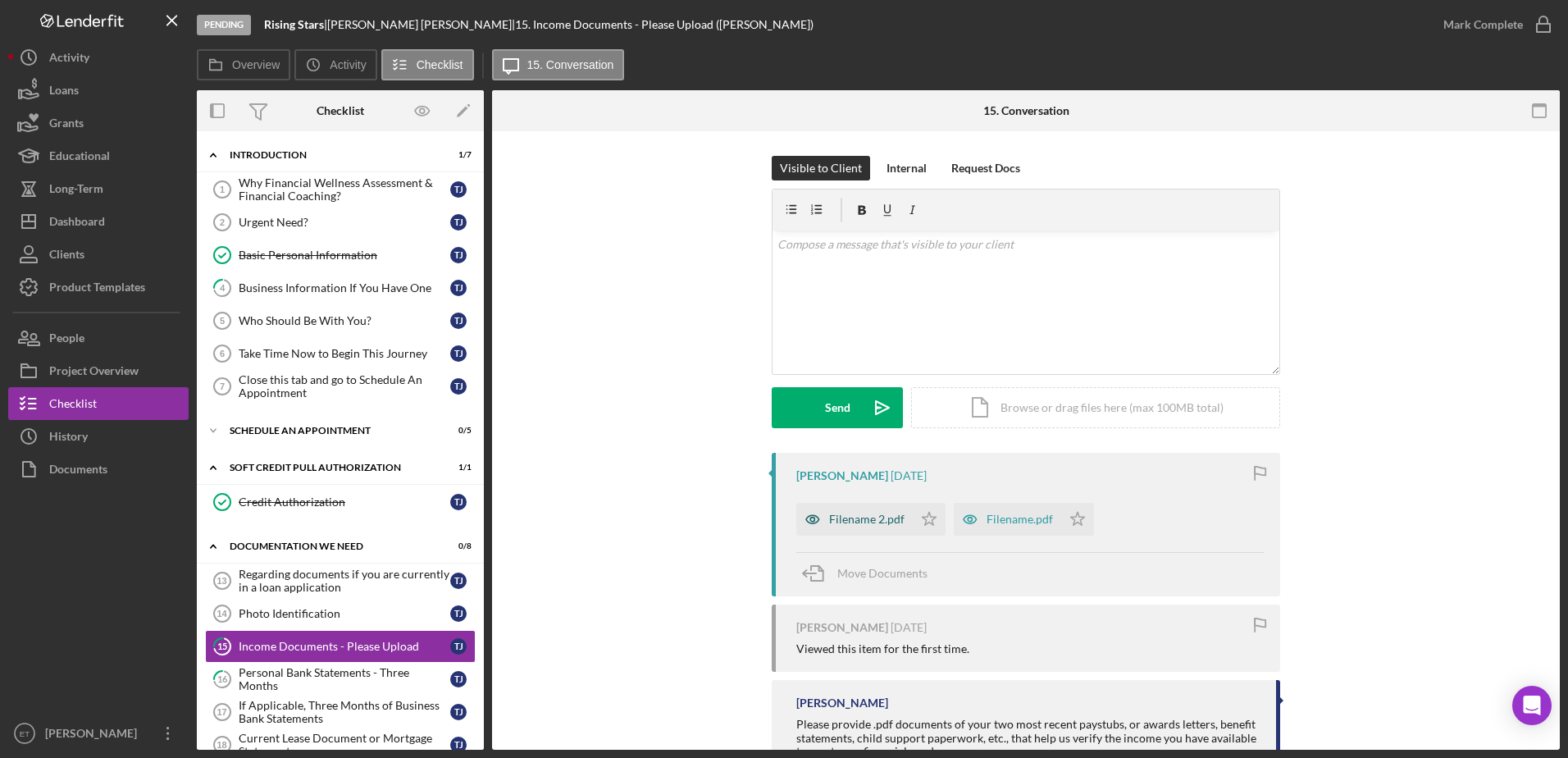
click at [811, 517] on icon "button" at bounding box center [811, 519] width 32 height 32
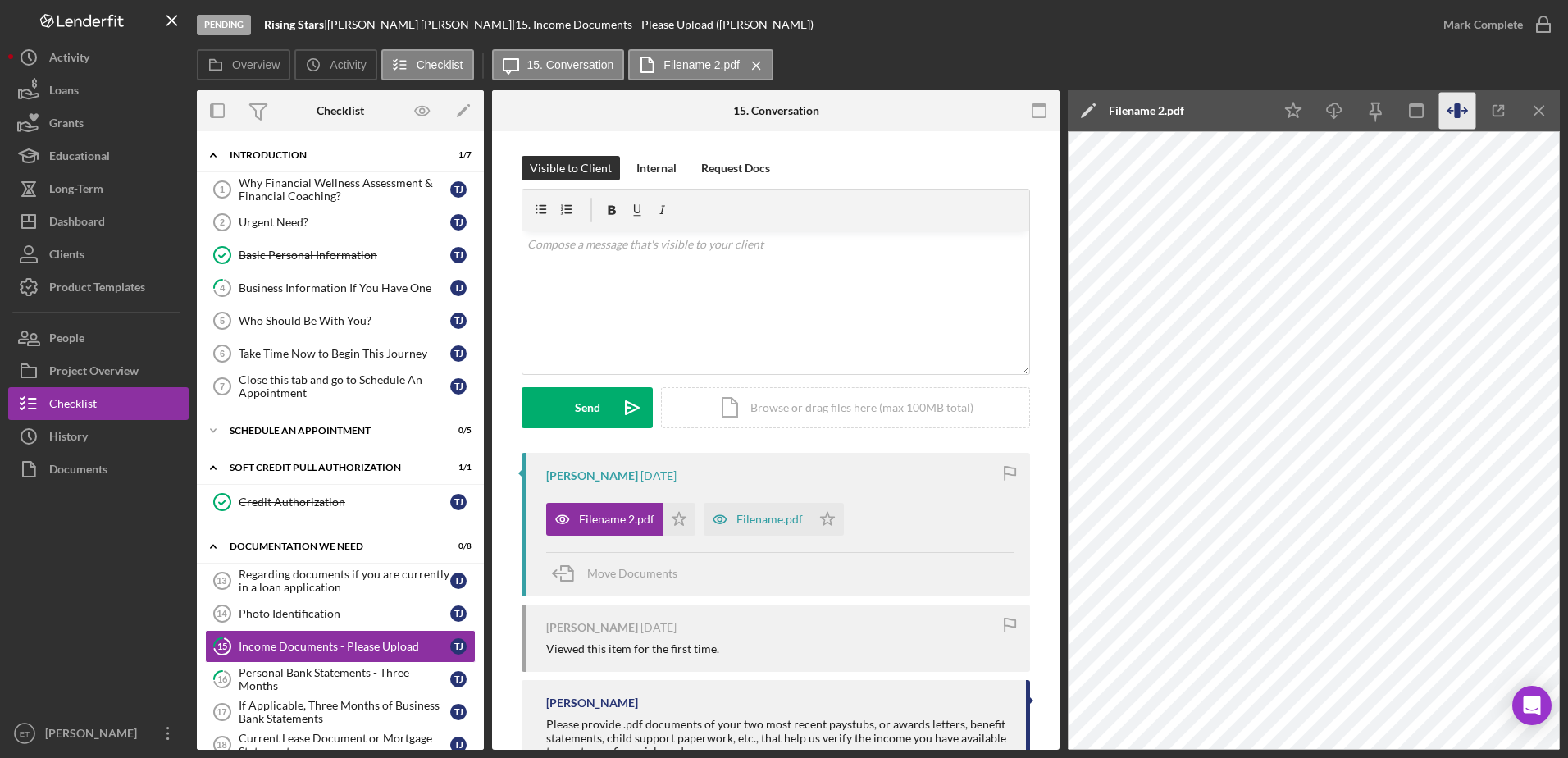
click at [1455, 123] on icon "button" at bounding box center [1457, 112] width 37 height 37
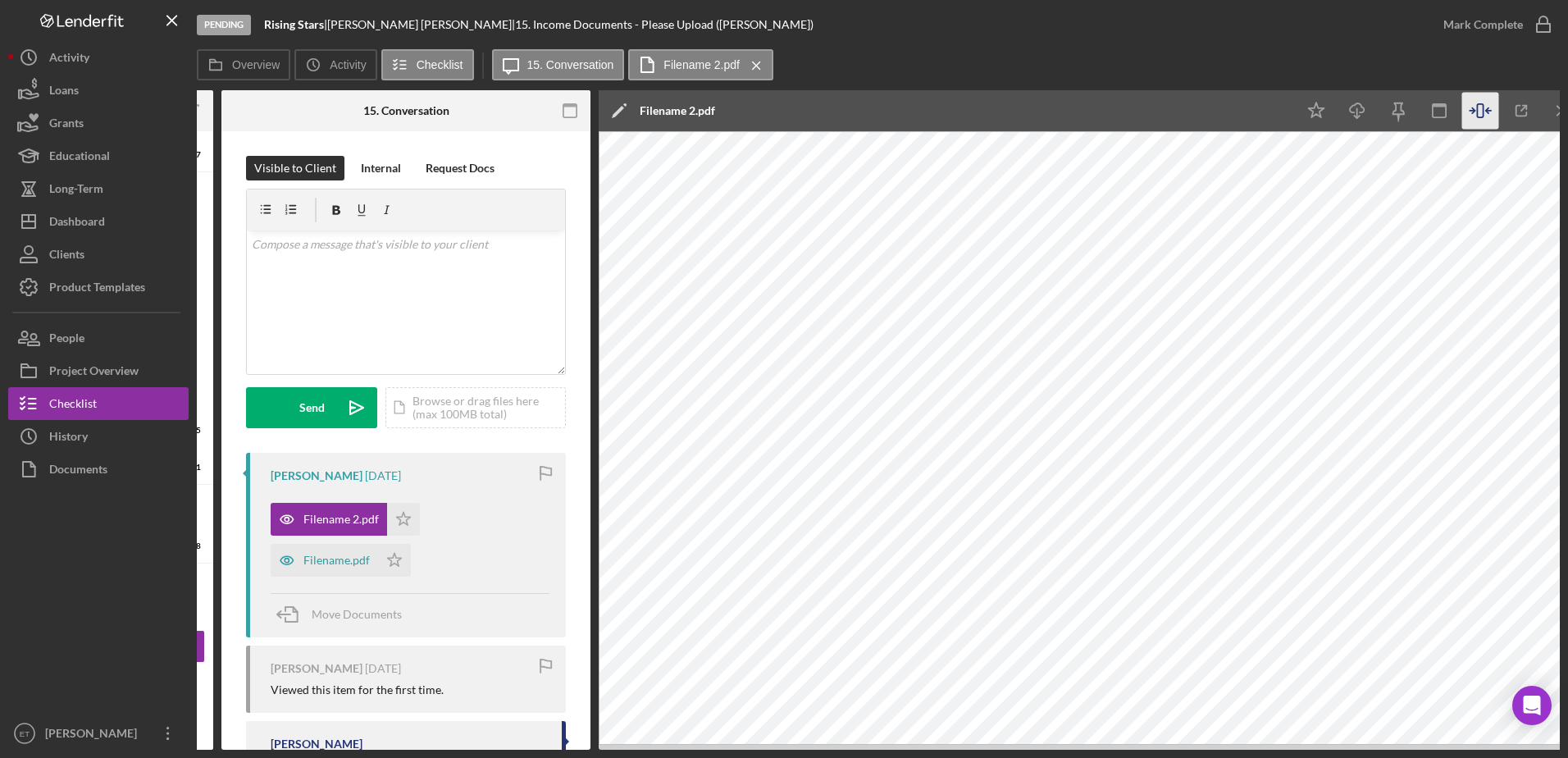
scroll to position [0, 294]
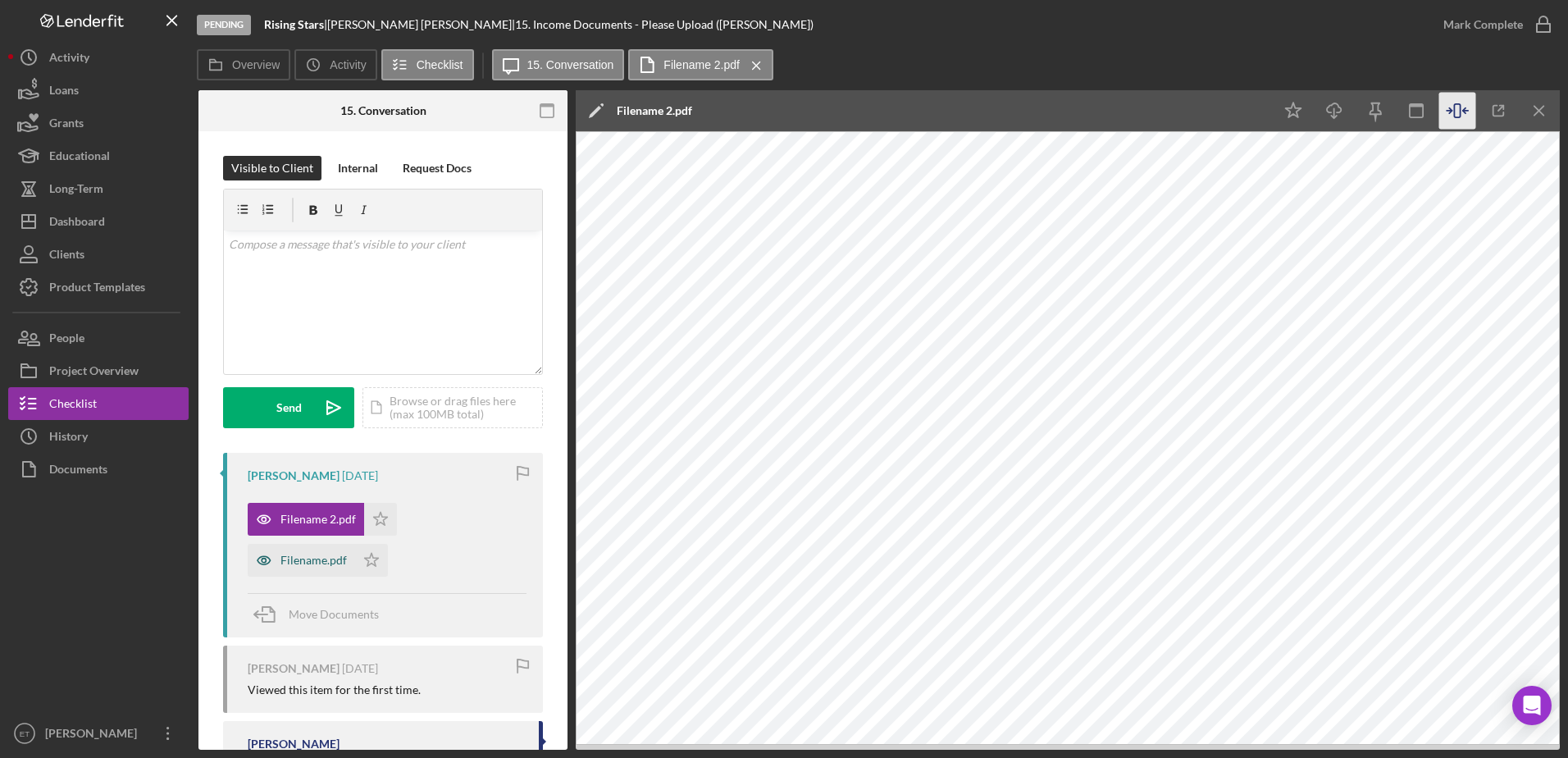
click at [268, 560] on icon "button" at bounding box center [264, 560] width 32 height 32
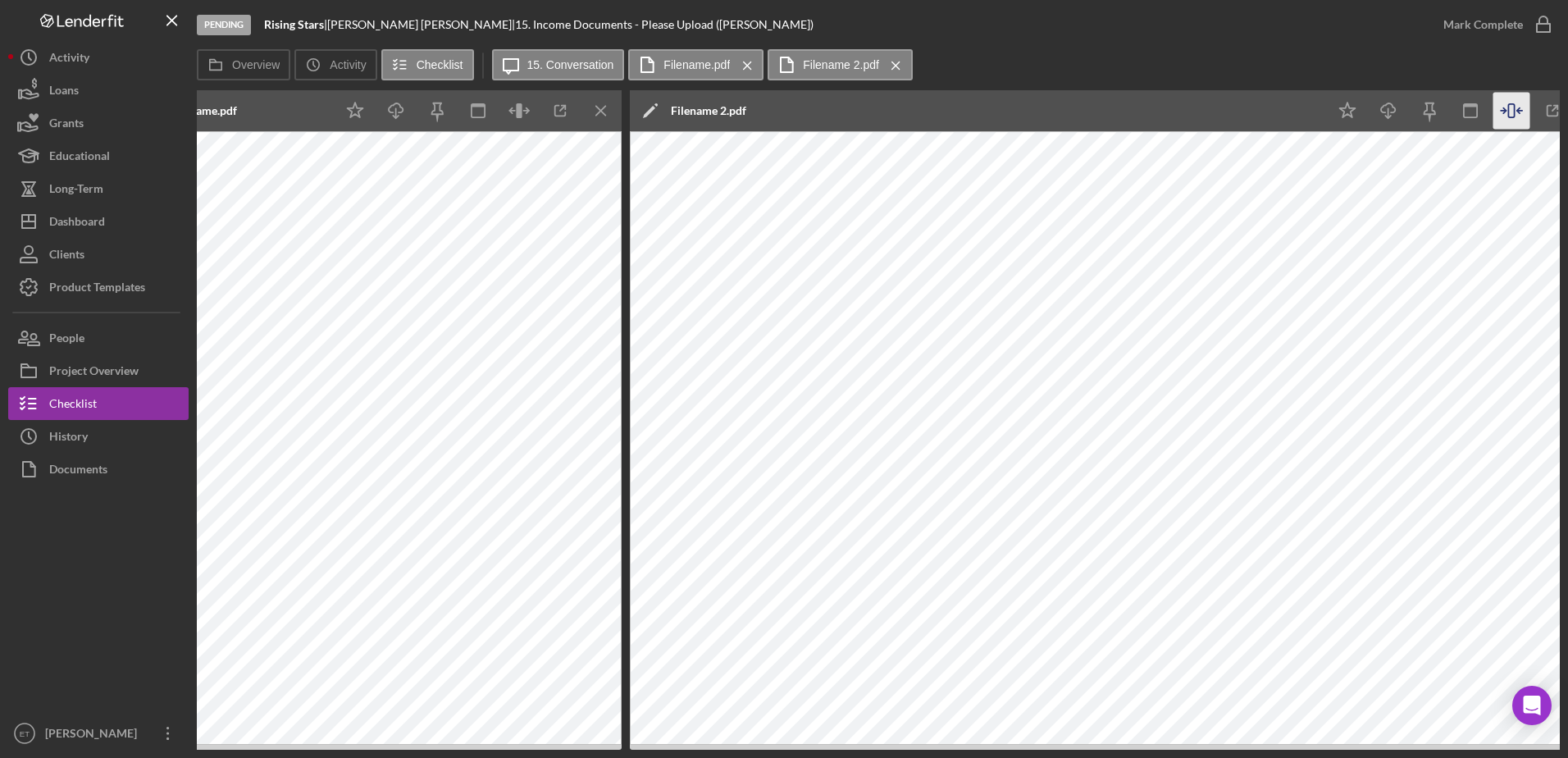
scroll to position [0, 740]
